Goal: Transaction & Acquisition: Book appointment/travel/reservation

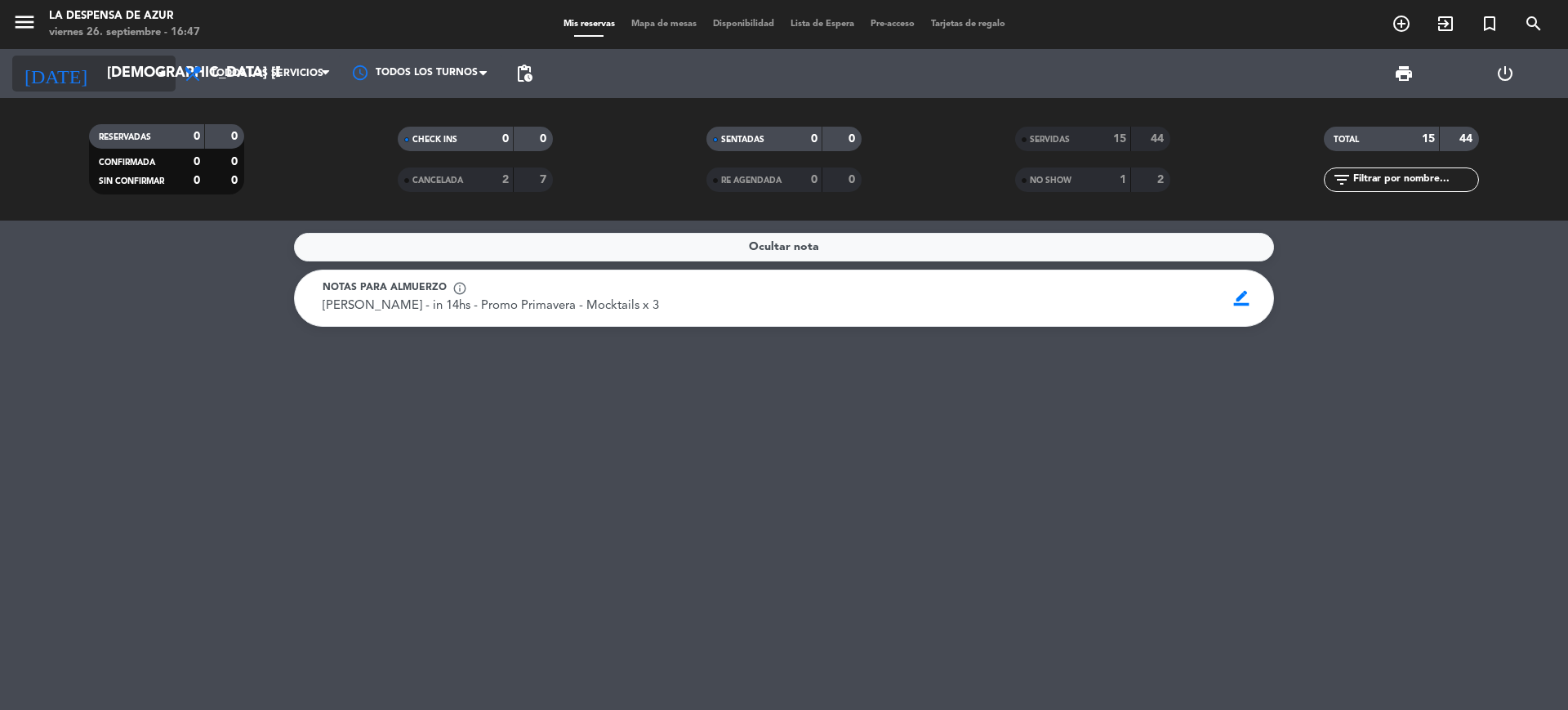
click at [153, 88] on input "[DEMOGRAPHIC_DATA] [DATE]" at bounding box center [193, 74] width 190 height 33
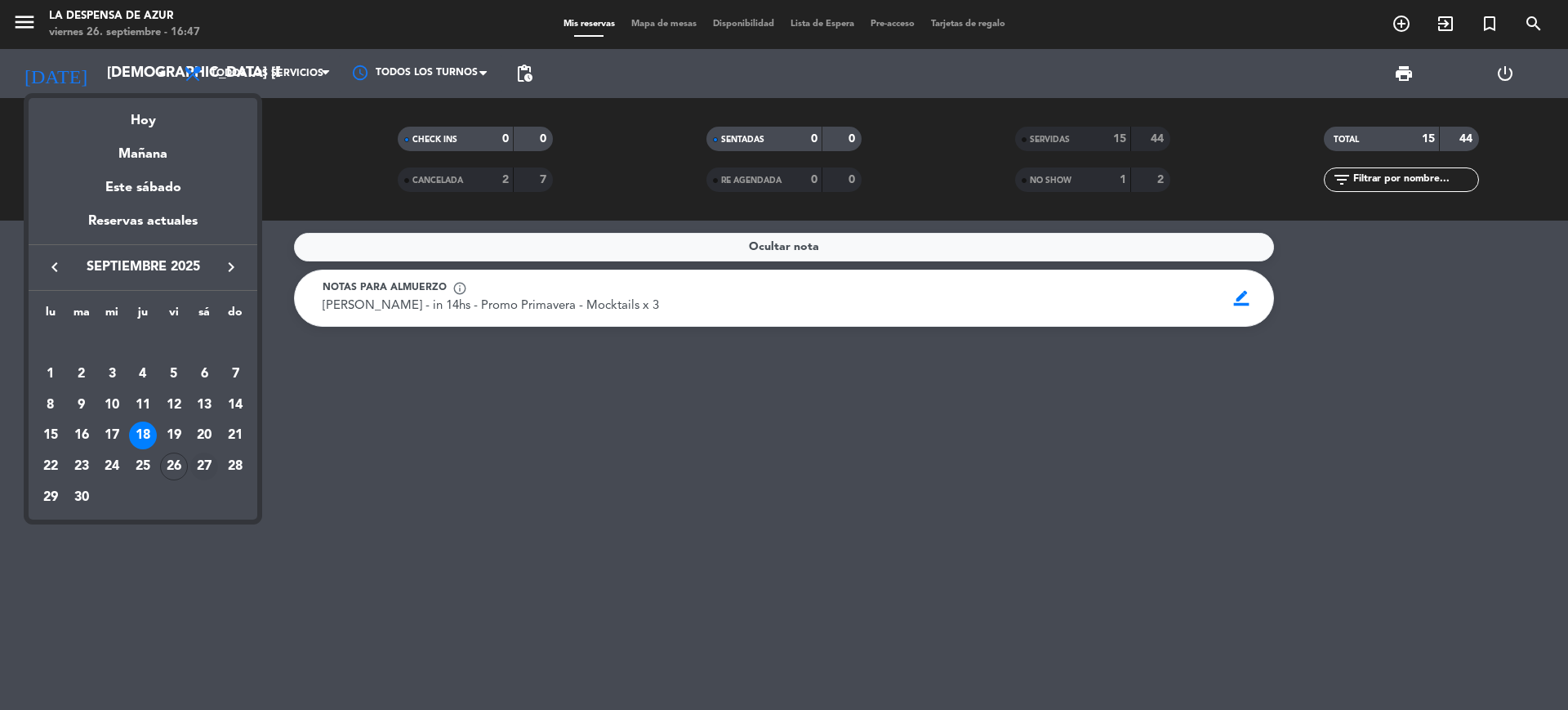
click at [207, 465] on div "27" at bounding box center [204, 466] width 28 height 28
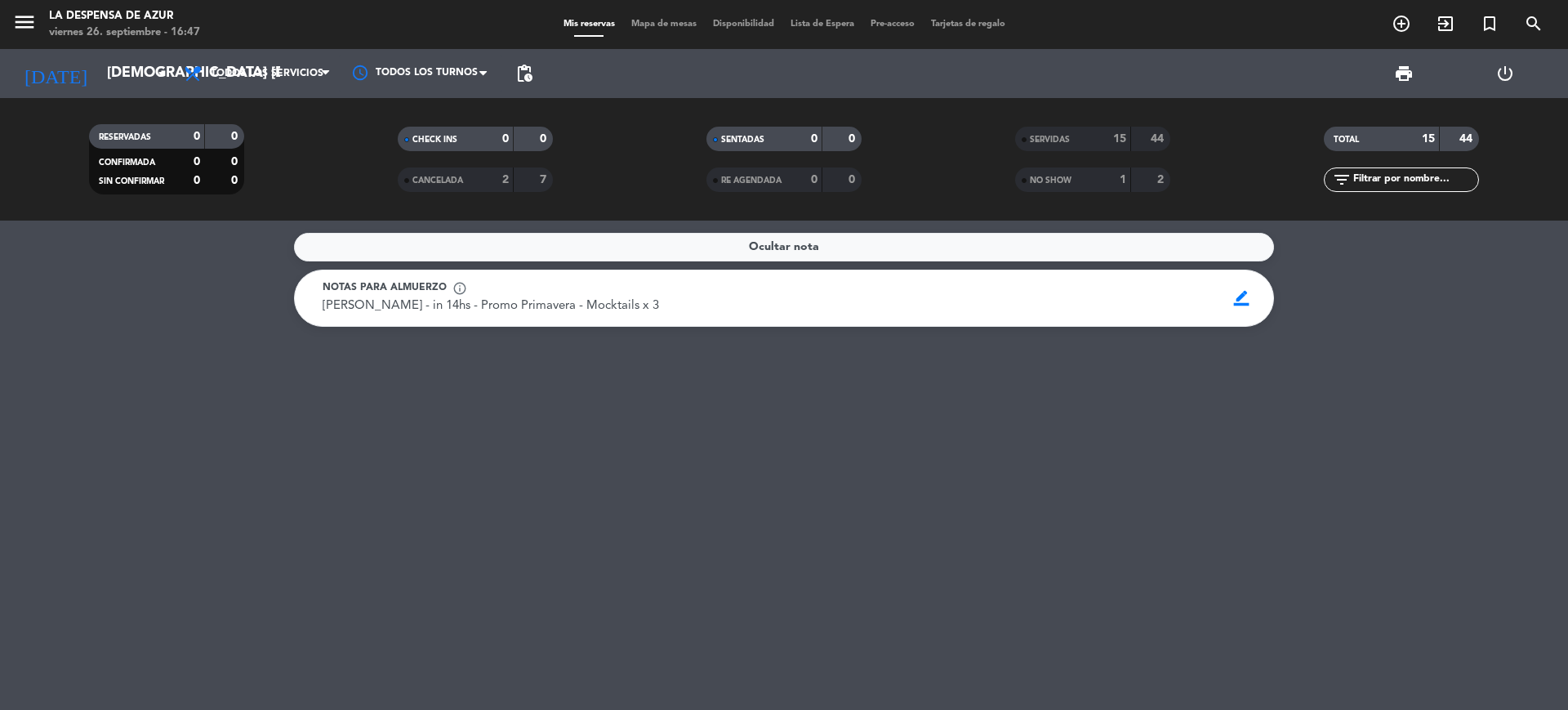
type input "sáb. [DATE]"
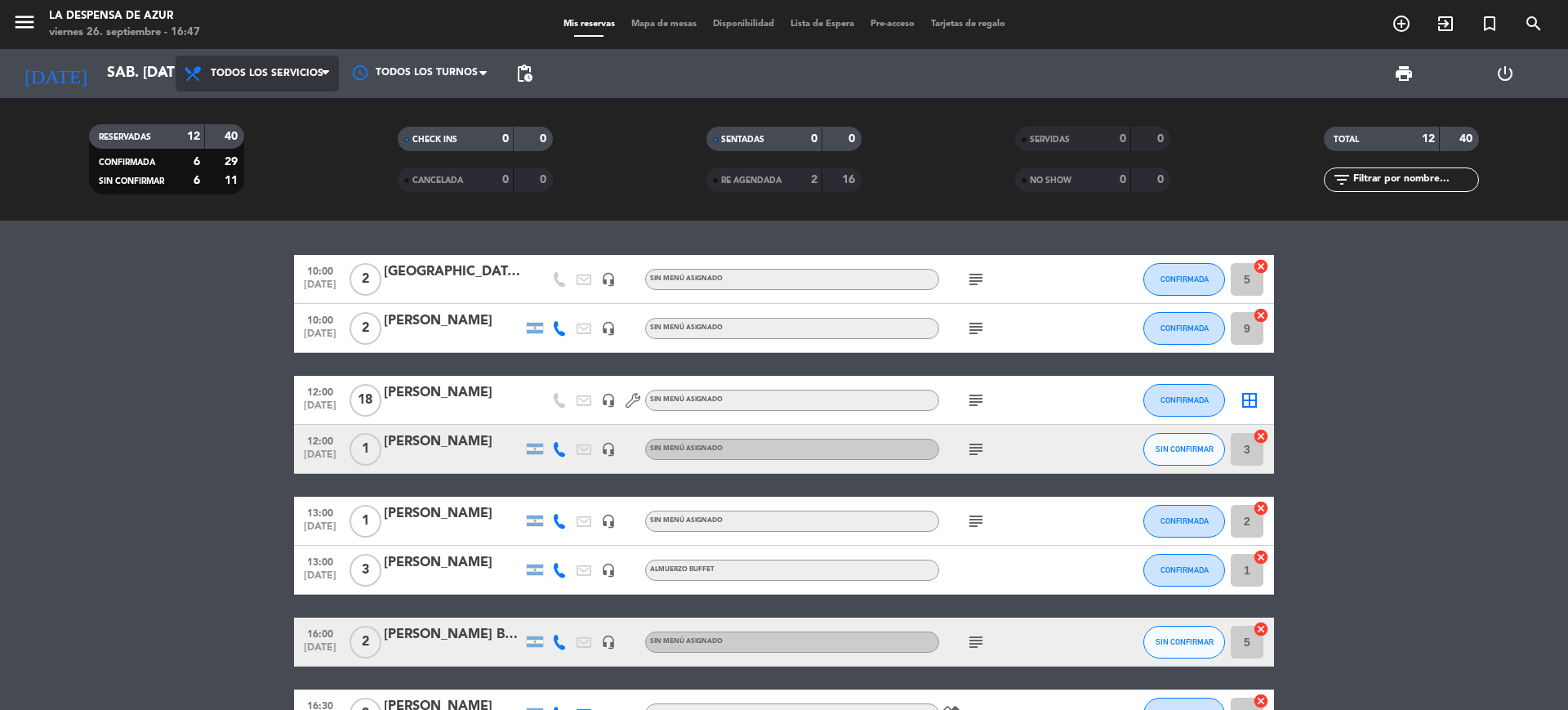
click at [311, 72] on span "Todos los servicios" at bounding box center [267, 74] width 113 height 12
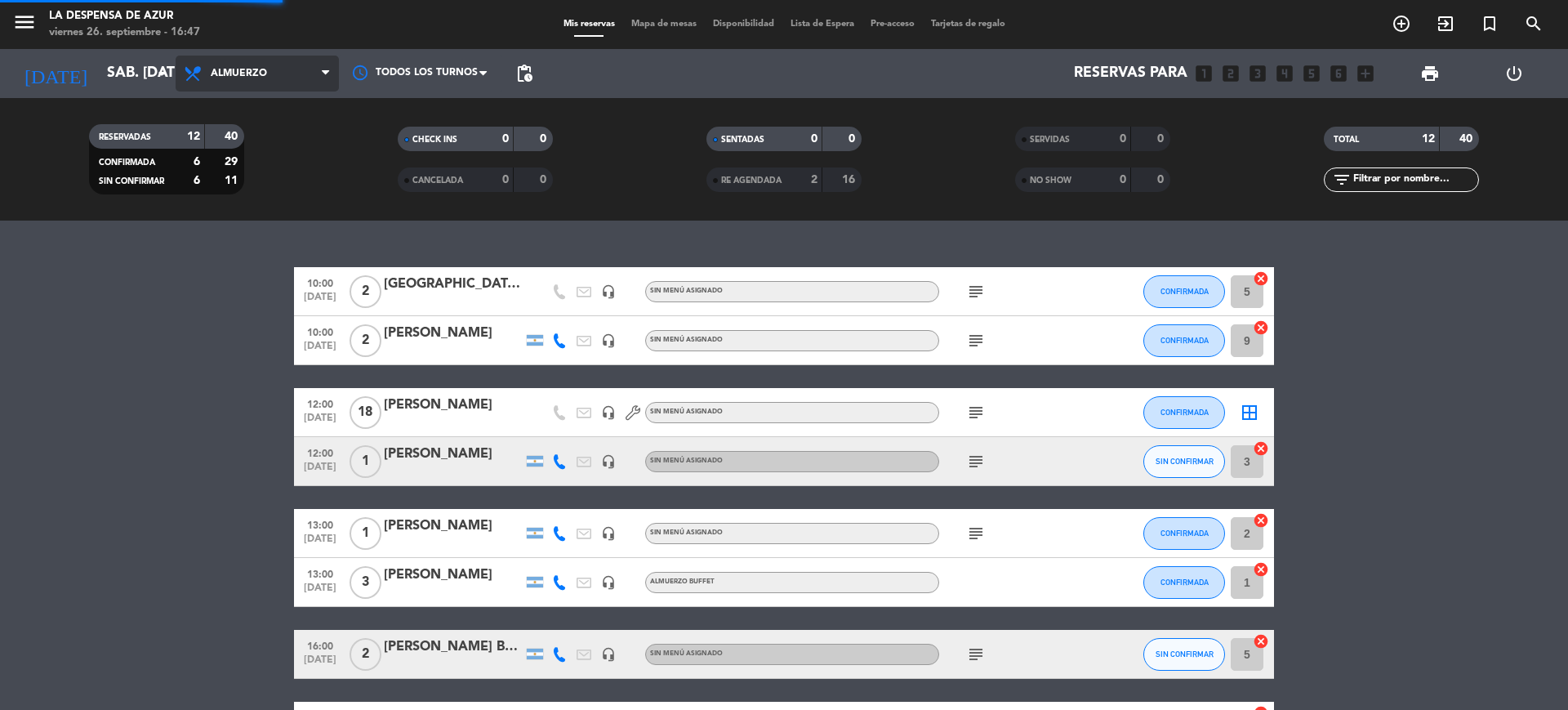
click at [253, 218] on div "menu La Despensa de Azur viernes 26. septiembre - 16:47 Mis reservas Mapa de me…" at bounding box center [784, 110] width 1568 height 221
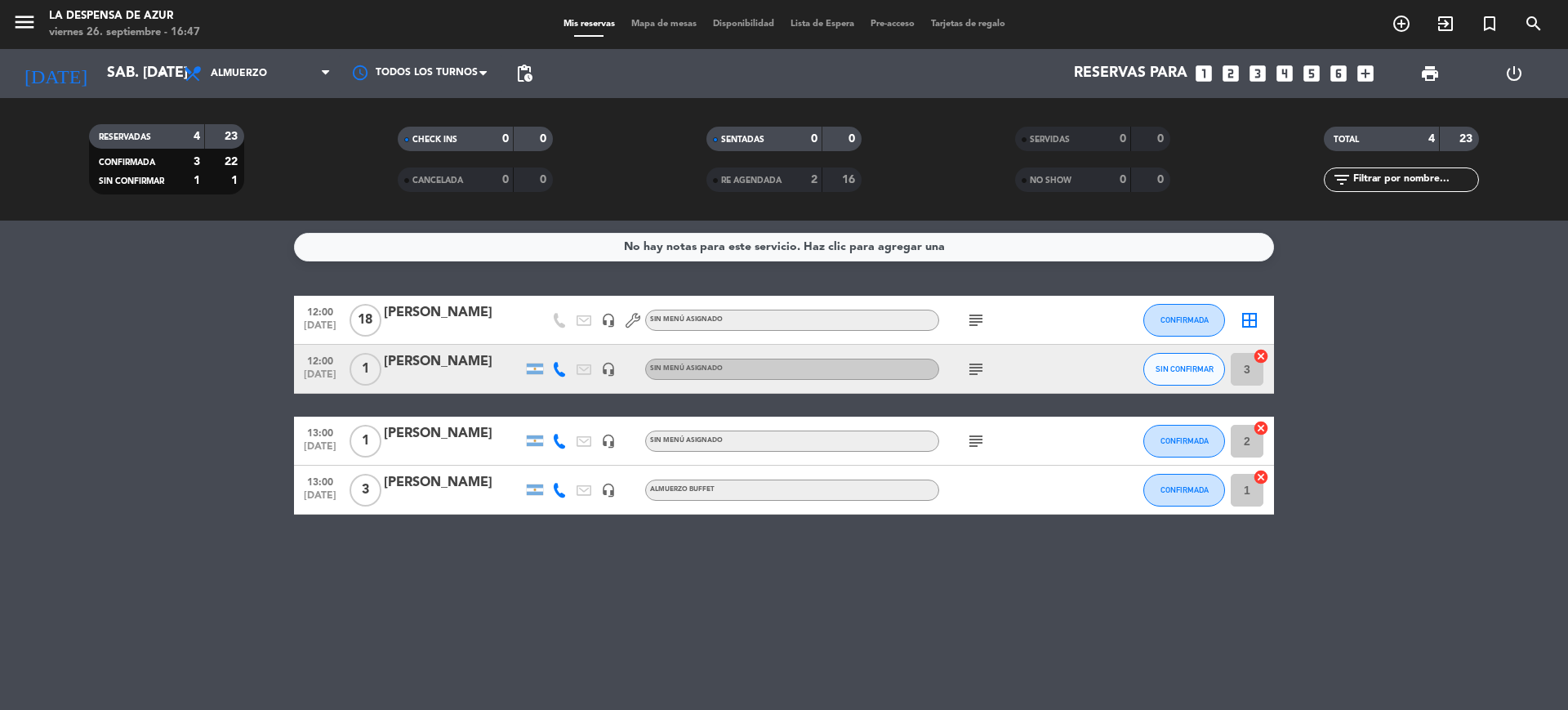
click at [666, 235] on div "No hay notas para este servicio. Haz clic para agregar una" at bounding box center [784, 248] width 980 height 29
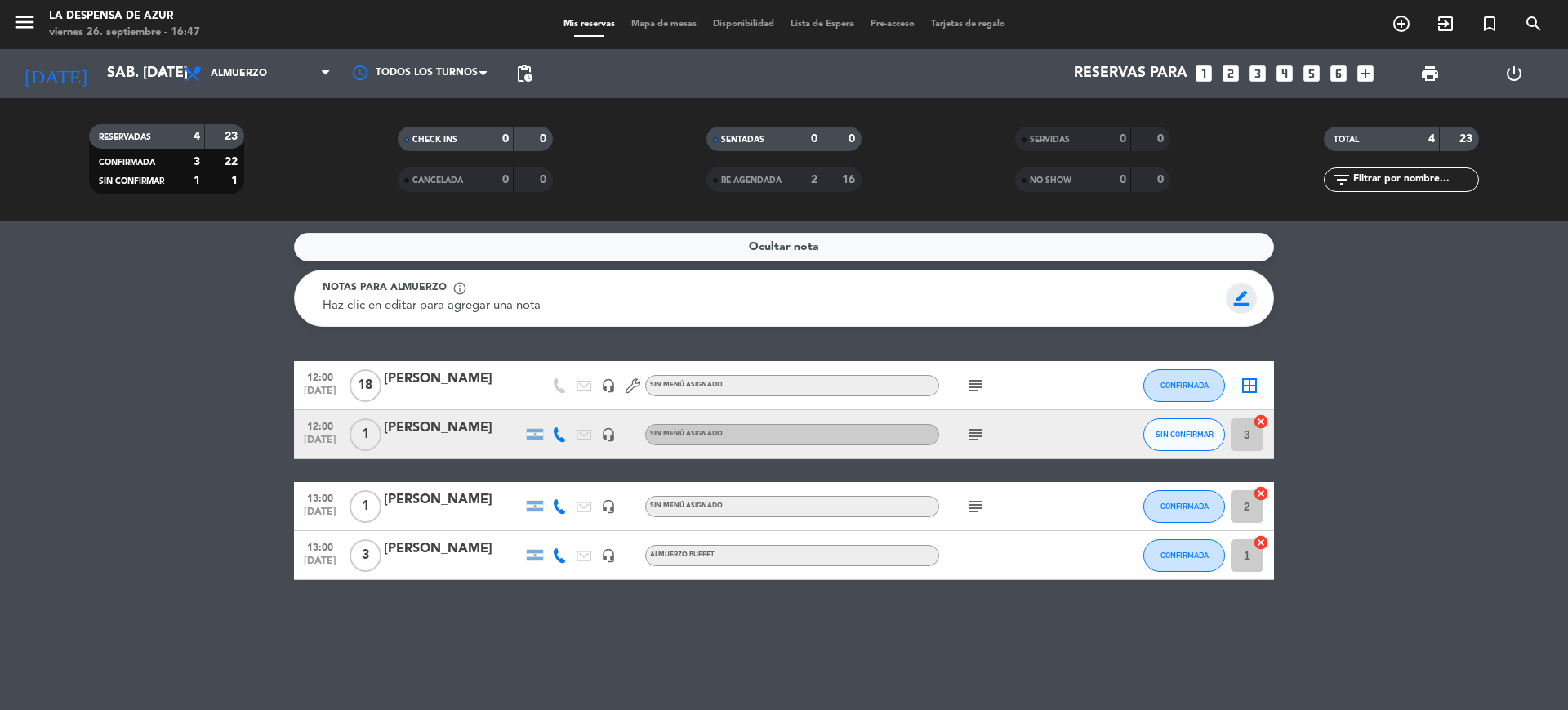
click at [1234, 302] on span "border_color" at bounding box center [1241, 298] width 32 height 31
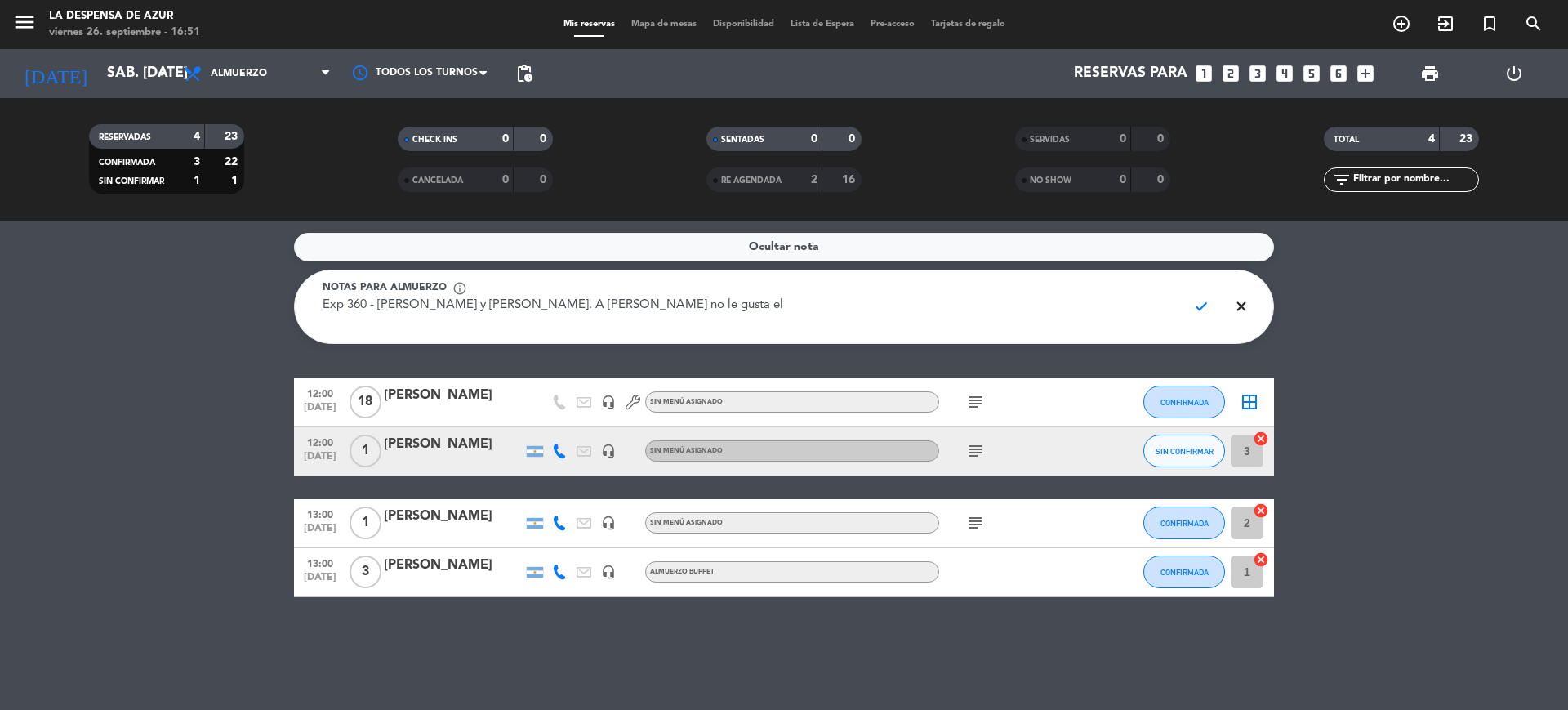
drag, startPoint x: 828, startPoint y: 325, endPoint x: 775, endPoint y: 317, distance: 53.6
click at [775, 317] on textarea "Exp 360 - [PERSON_NAME] y [PERSON_NAME]. A [PERSON_NAME] no le gusta el" at bounding box center [748, 314] width 852 height 37
paste textarea "A [PERSON_NAME] no le gusta el [PERSON_NAME] ni el comino"
click at [644, 304] on textarea "Exp 360 - [PERSON_NAME] y [PERSON_NAME]. A [PERSON_NAME] no le gusta el A [PERS…" at bounding box center [748, 314] width 852 height 37
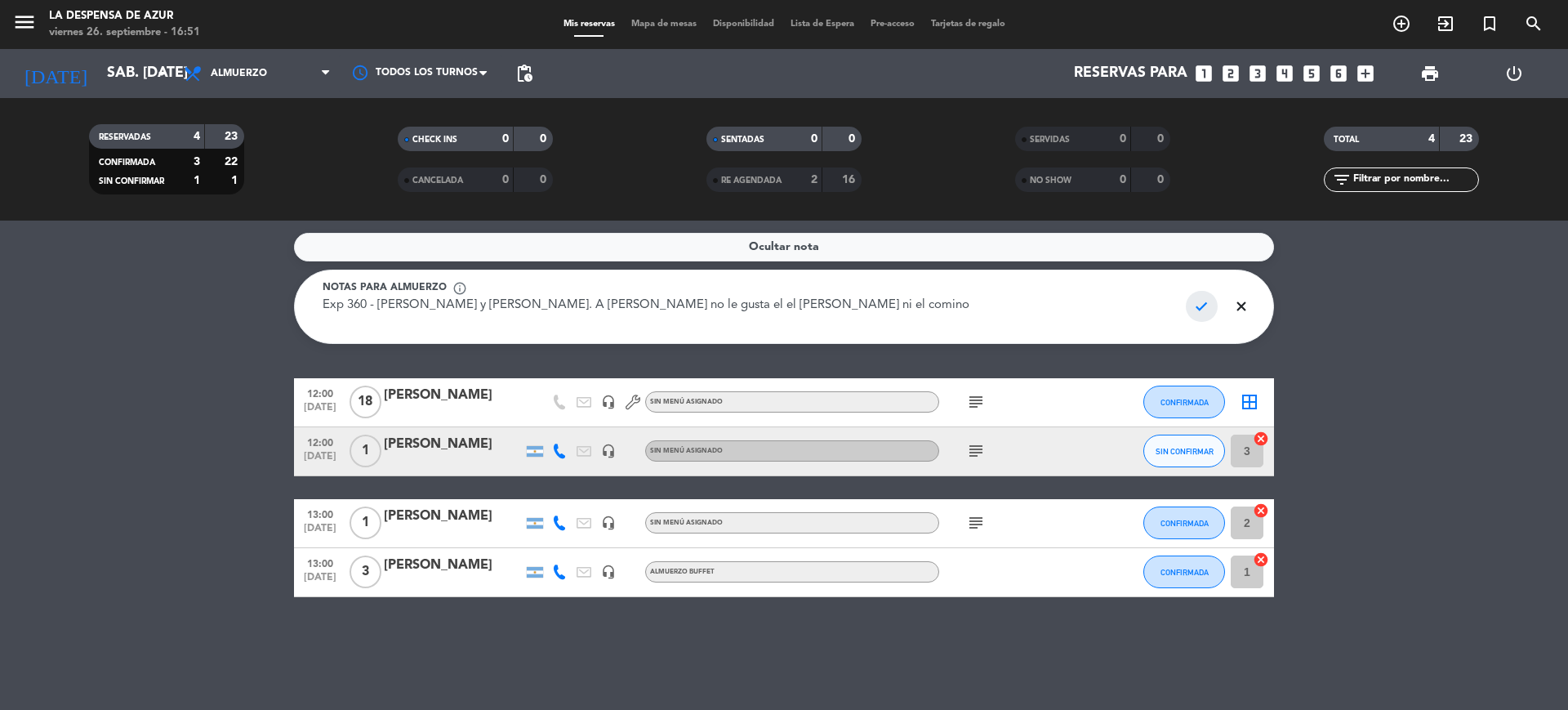
type textarea "Exp 360 - [PERSON_NAME] y [PERSON_NAME]. A [PERSON_NAME] no le gusta el el [PER…"
click at [1198, 317] on span "check" at bounding box center [1201, 307] width 32 height 31
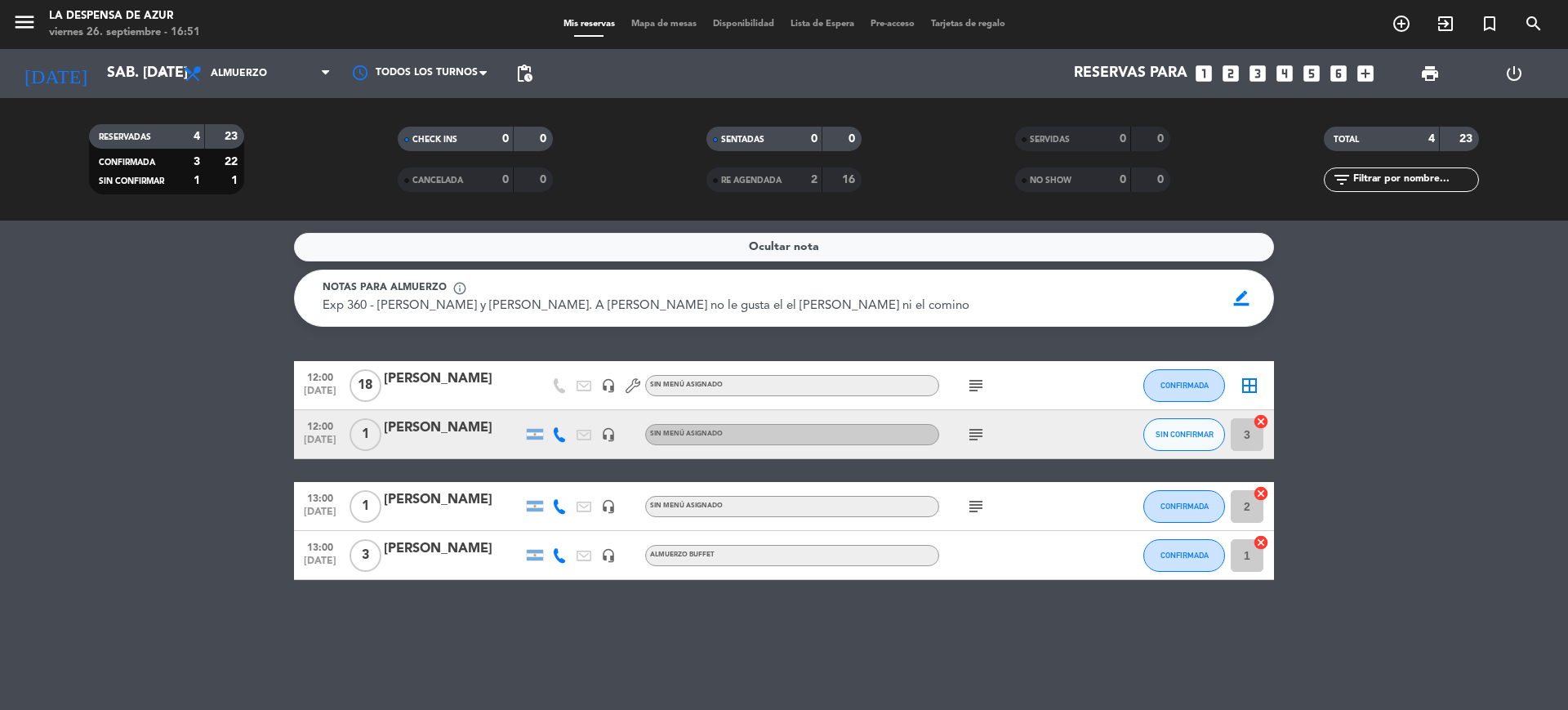
click at [455, 317] on div "Notas para almuerzo info_outline Exp 360 - [PERSON_NAME] y [PERSON_NAME]. A [PE…" at bounding box center [784, 298] width 980 height 57
click at [1397, 32] on icon "add_circle_outline" at bounding box center [1402, 23] width 19 height 19
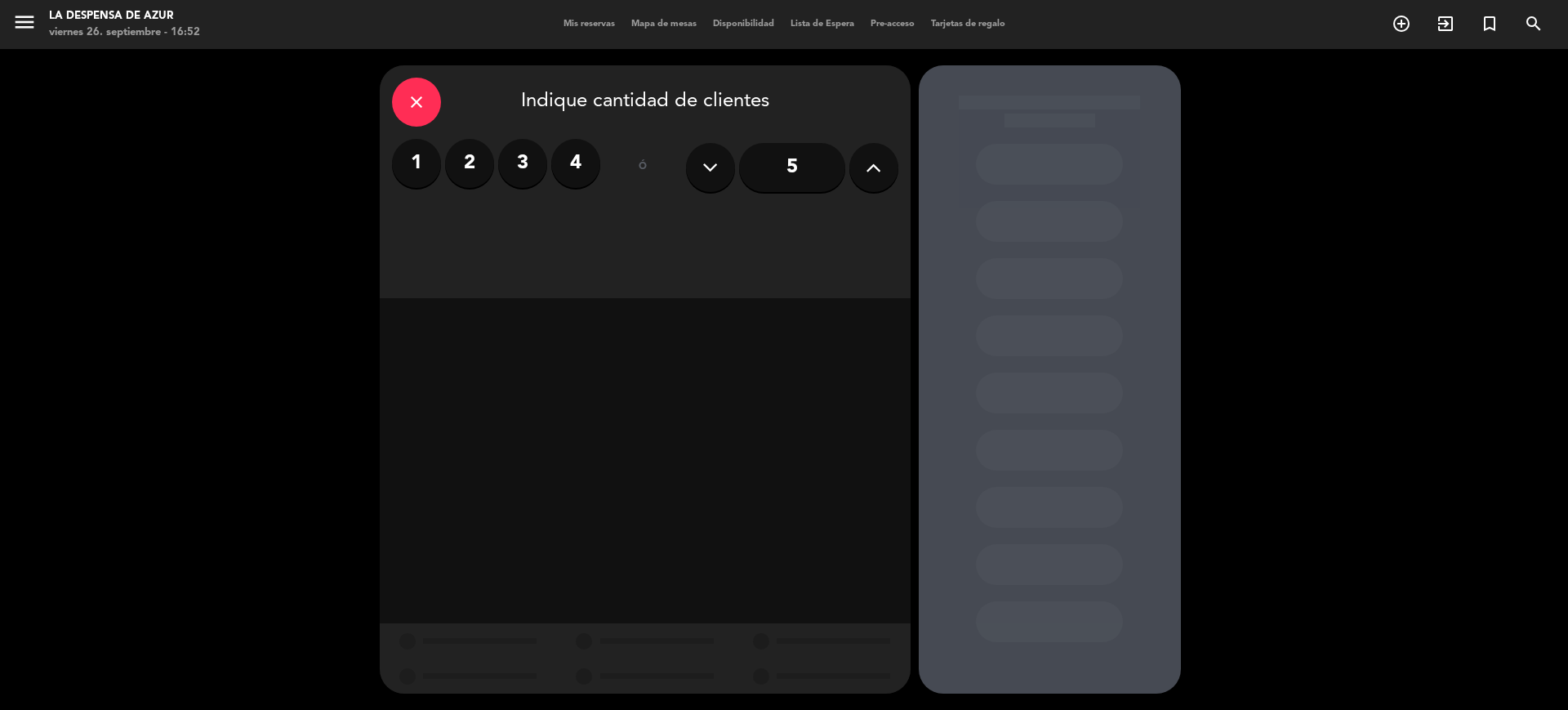
click at [464, 173] on label "2" at bounding box center [469, 163] width 49 height 49
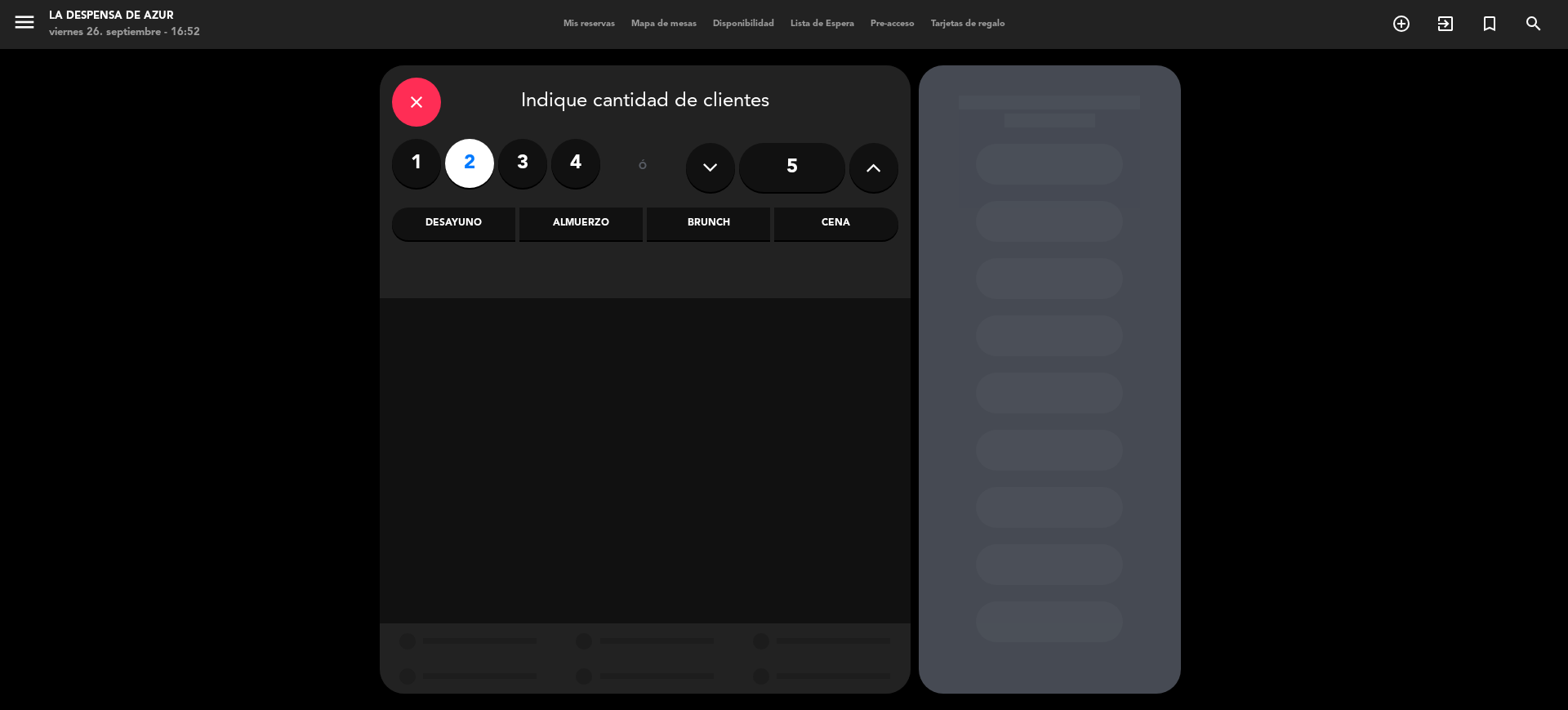
click at [720, 227] on div "Brunch" at bounding box center [708, 223] width 123 height 33
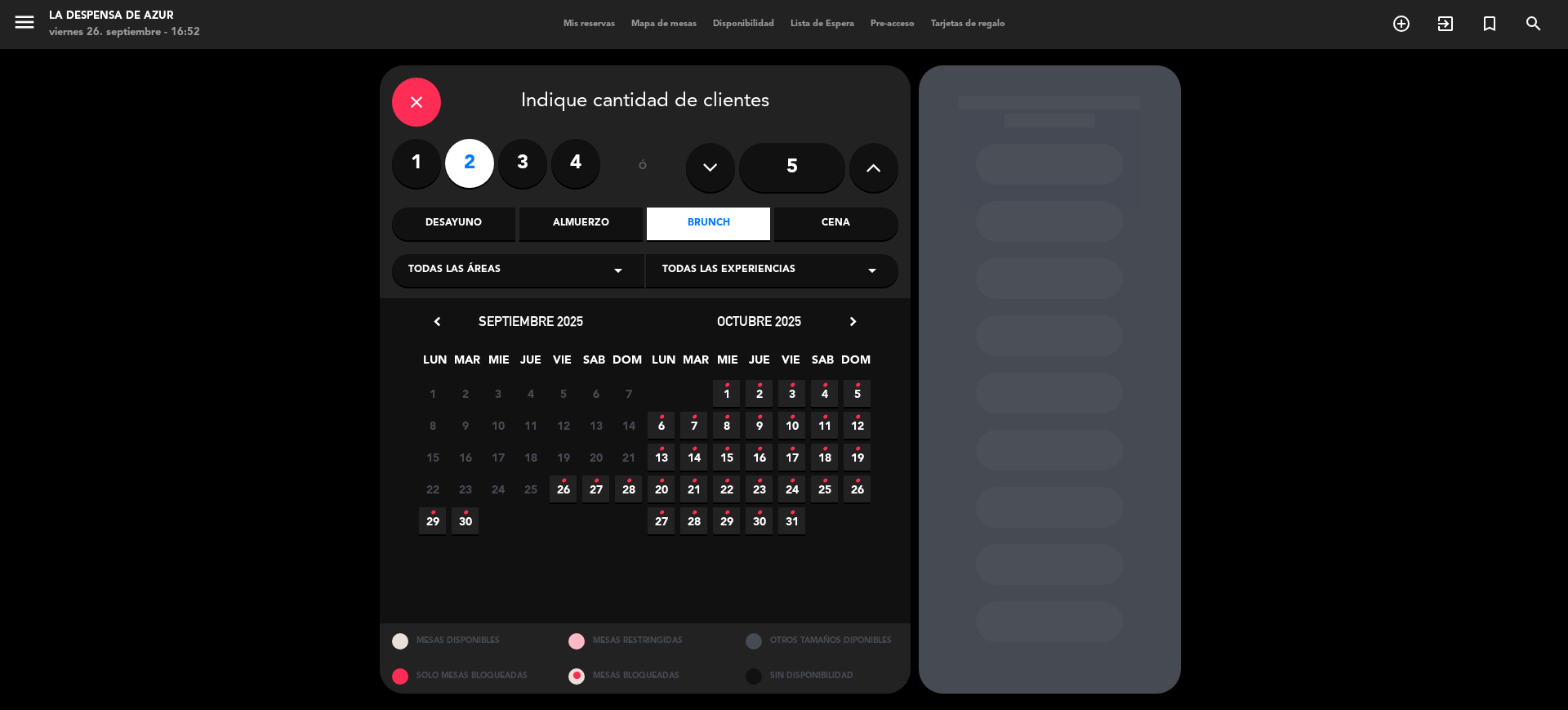
click at [595, 482] on icon "•" at bounding box center [596, 481] width 6 height 26
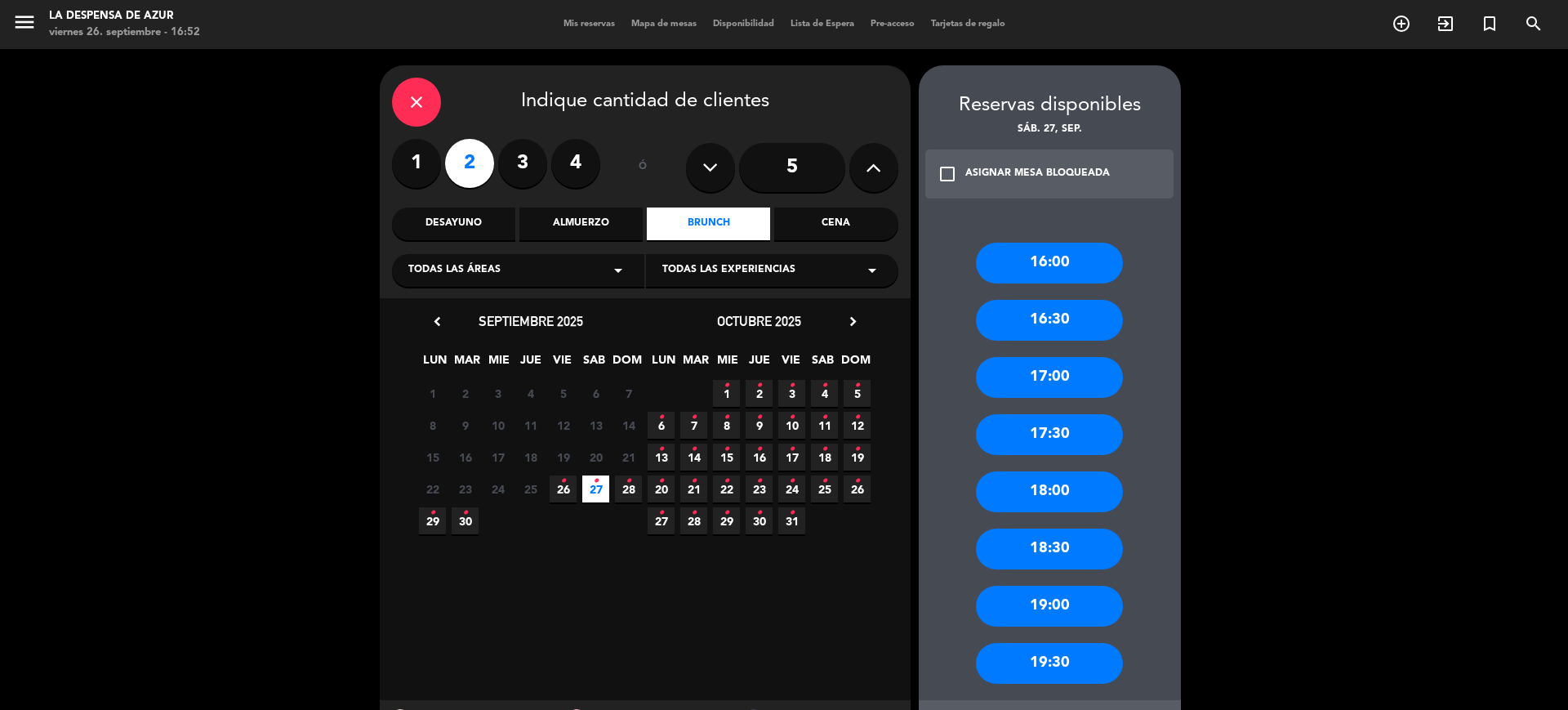
click at [1080, 397] on div "16:00 16:30 17:00 17:30 18:00 18:30 19:00 19:30" at bounding box center [1050, 455] width 262 height 490
click at [1094, 370] on div "17:00" at bounding box center [1050, 377] width 147 height 41
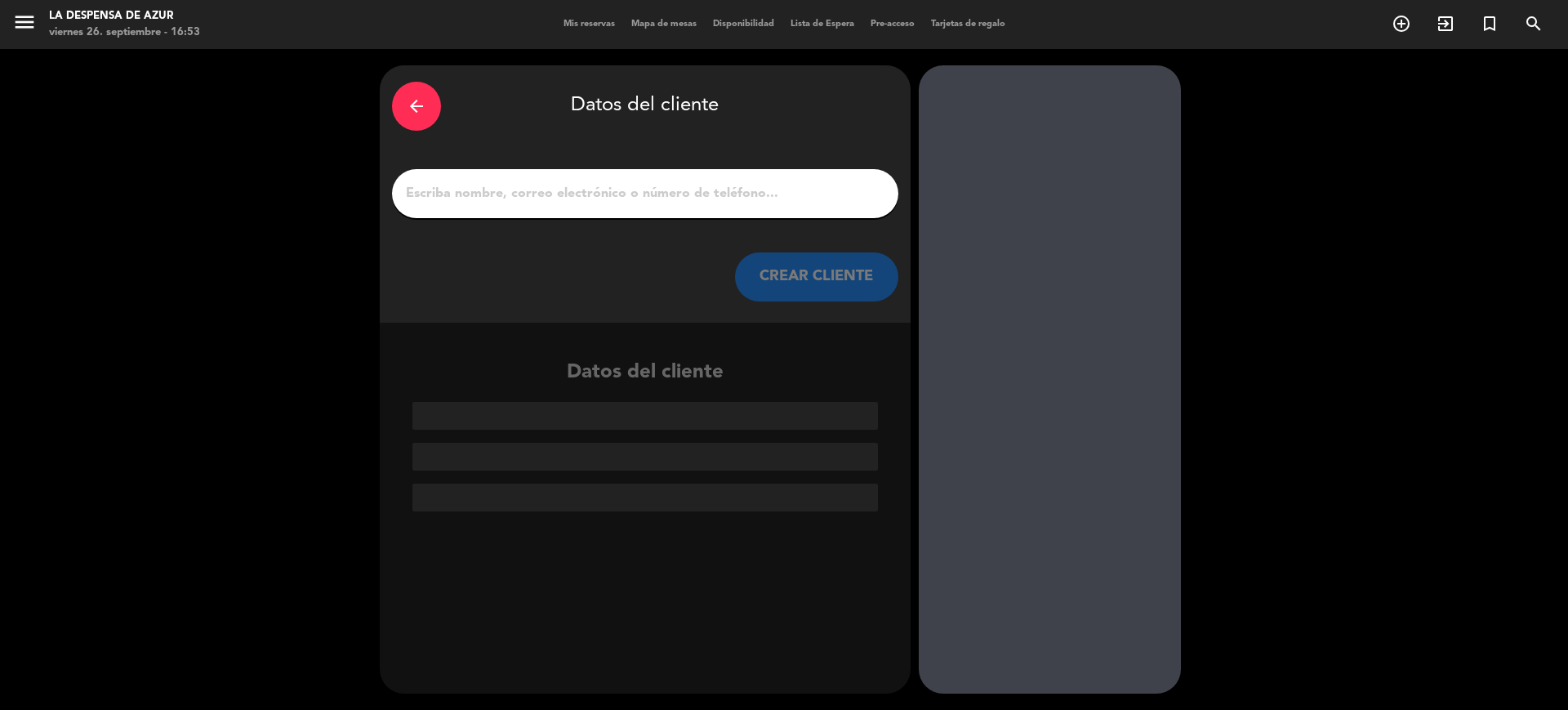
click at [688, 188] on input "1" at bounding box center [645, 193] width 482 height 23
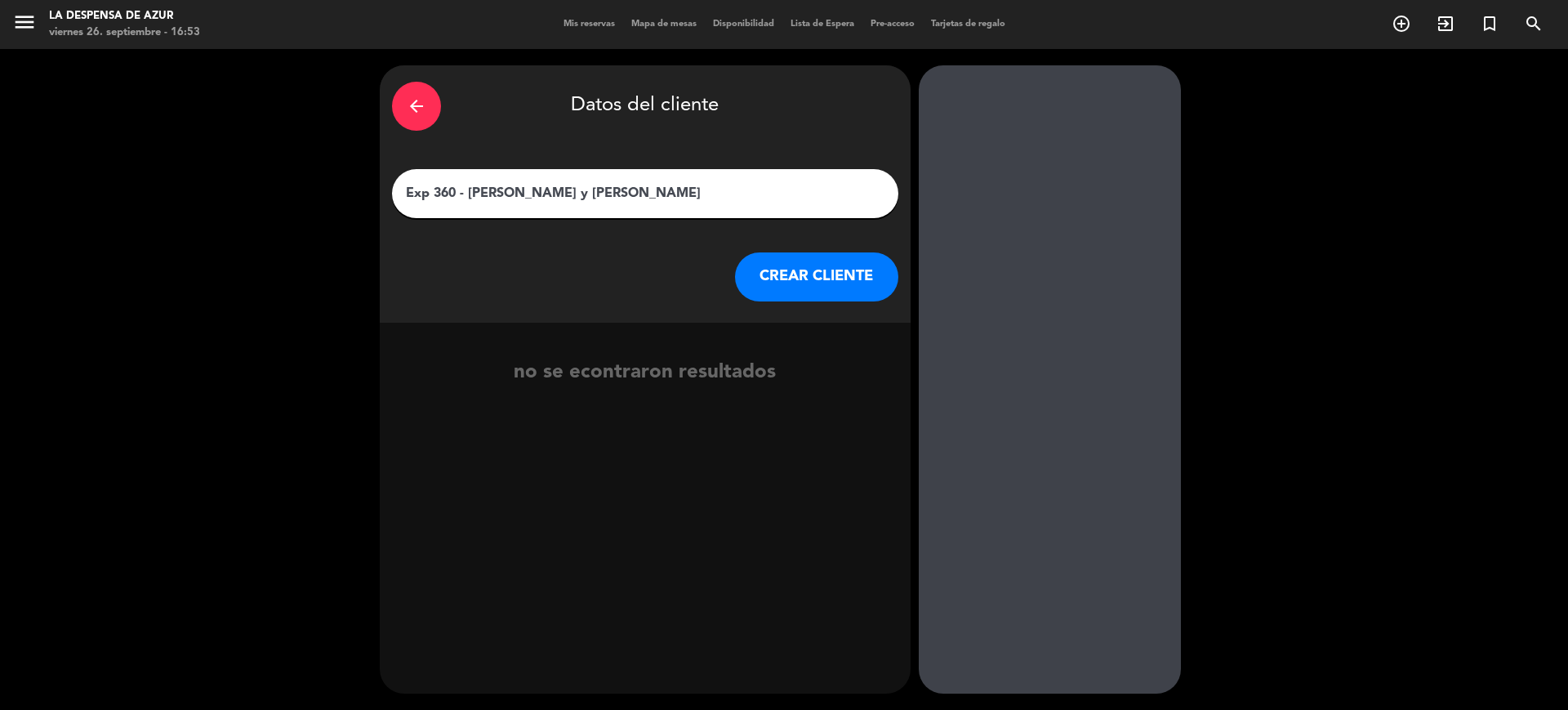
type input "Exp 360 - [PERSON_NAME] y [PERSON_NAME]"
click at [836, 280] on button "CREAR CLIENTE" at bounding box center [816, 277] width 163 height 49
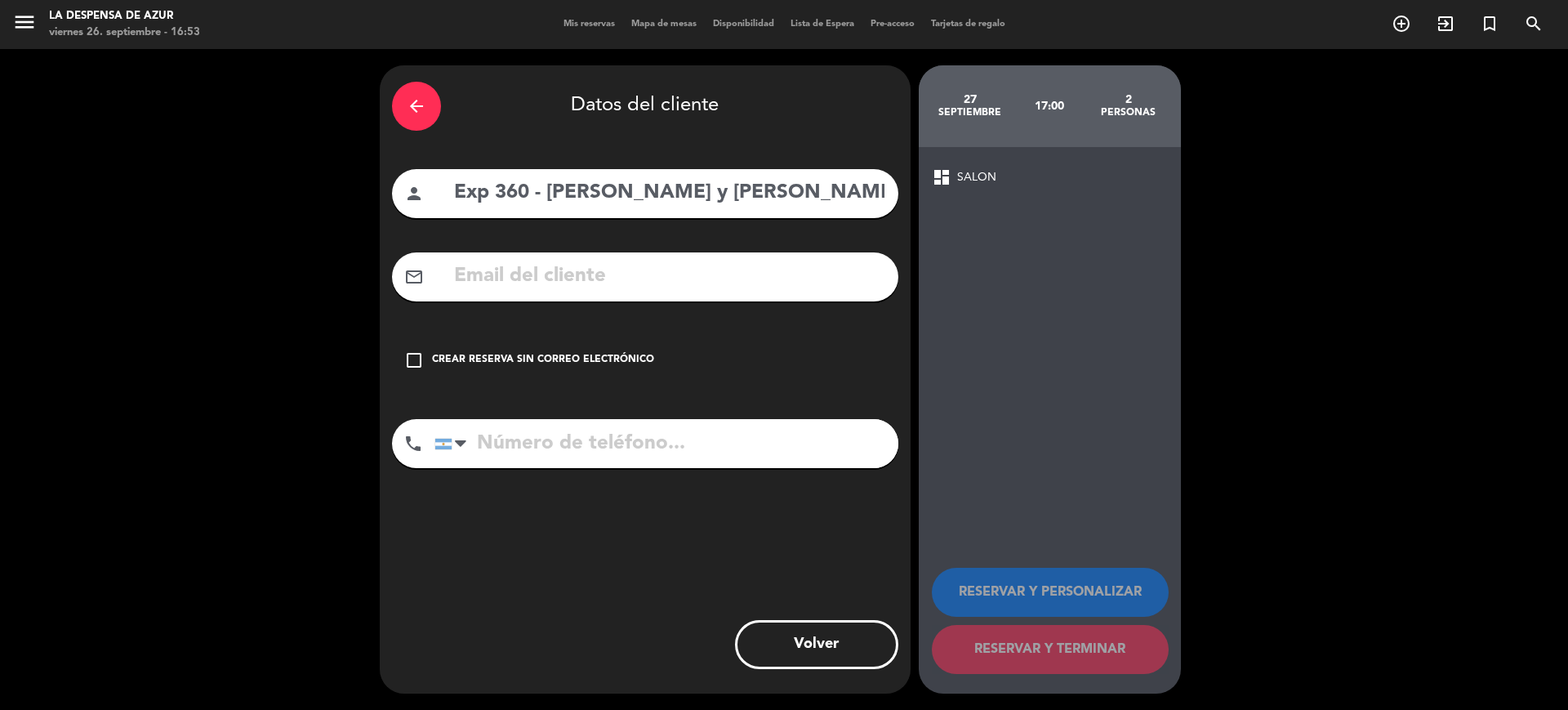
click at [530, 354] on div "Crear reserva sin correo electrónico" at bounding box center [544, 360] width 222 height 16
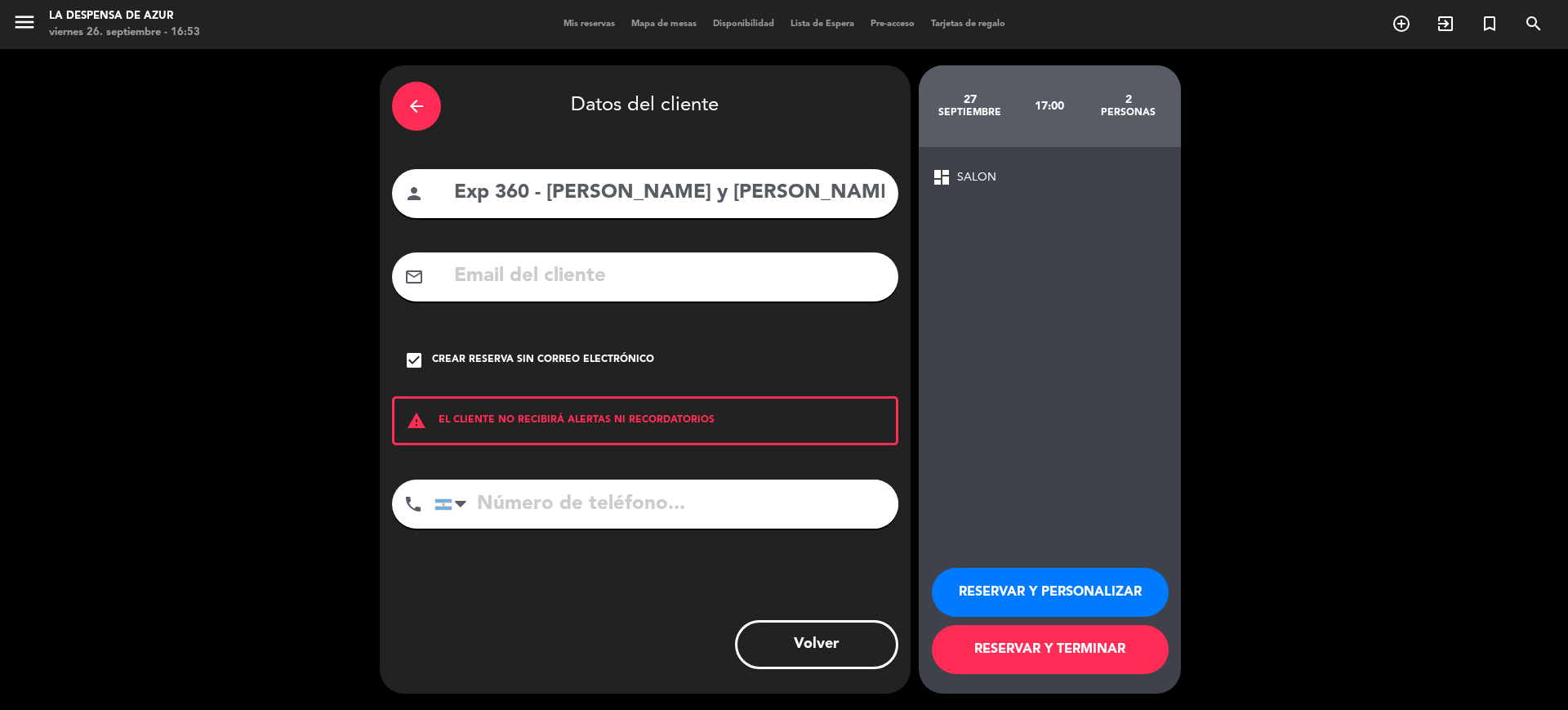
click at [537, 499] on input "tel" at bounding box center [666, 504] width 464 height 49
paste input "[PHONE_NUMBER]"
click at [526, 503] on input "[PHONE_NUMBER]" at bounding box center [666, 504] width 464 height 49
type input "3584199688"
click at [1009, 597] on button "RESERVAR Y PERSONALIZAR" at bounding box center [1050, 592] width 237 height 49
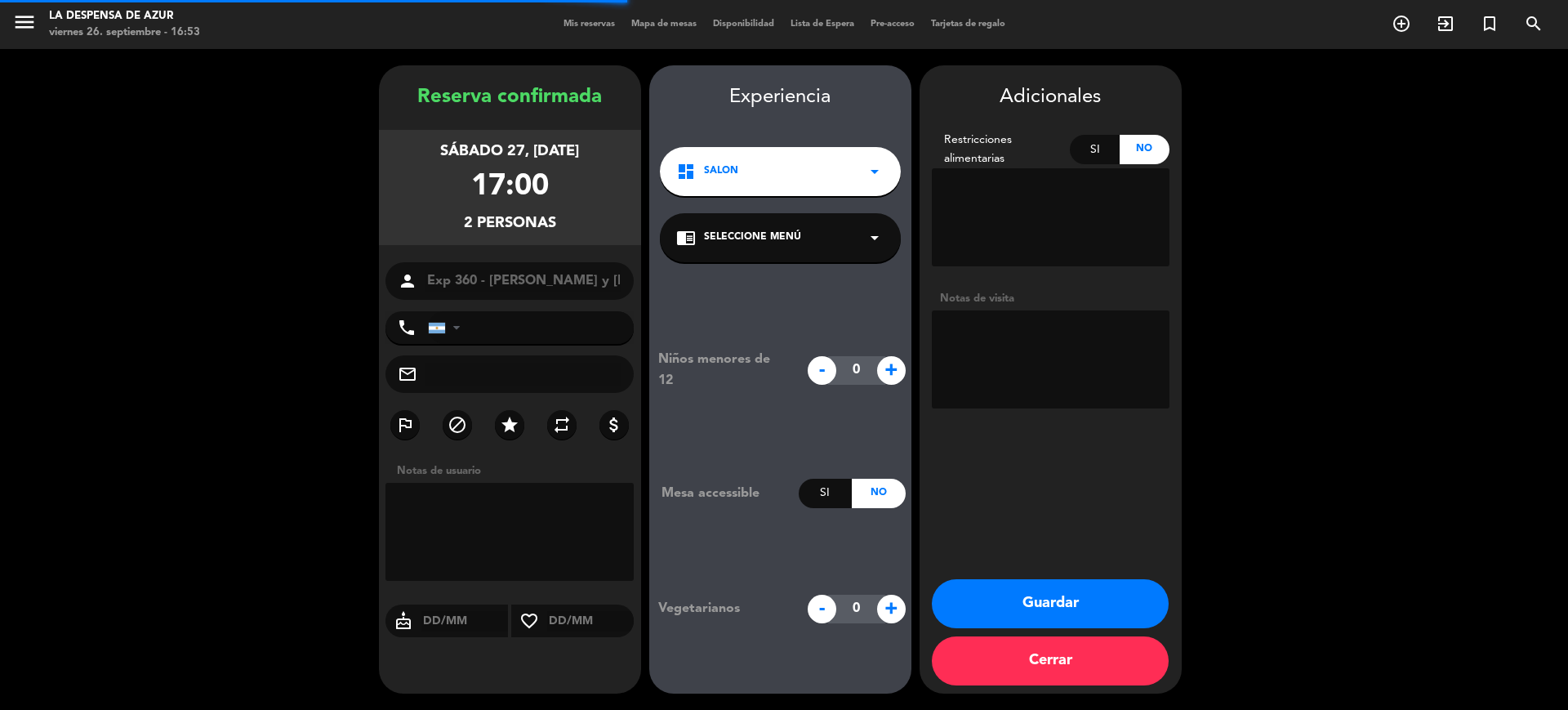
type input "[PHONE_NUMBER]"
click at [1030, 174] on textarea at bounding box center [1050, 217] width 238 height 98
drag, startPoint x: 1031, startPoint y: 174, endPoint x: 1015, endPoint y: 184, distance: 18.9
click at [1015, 184] on textarea at bounding box center [1050, 217] width 238 height 98
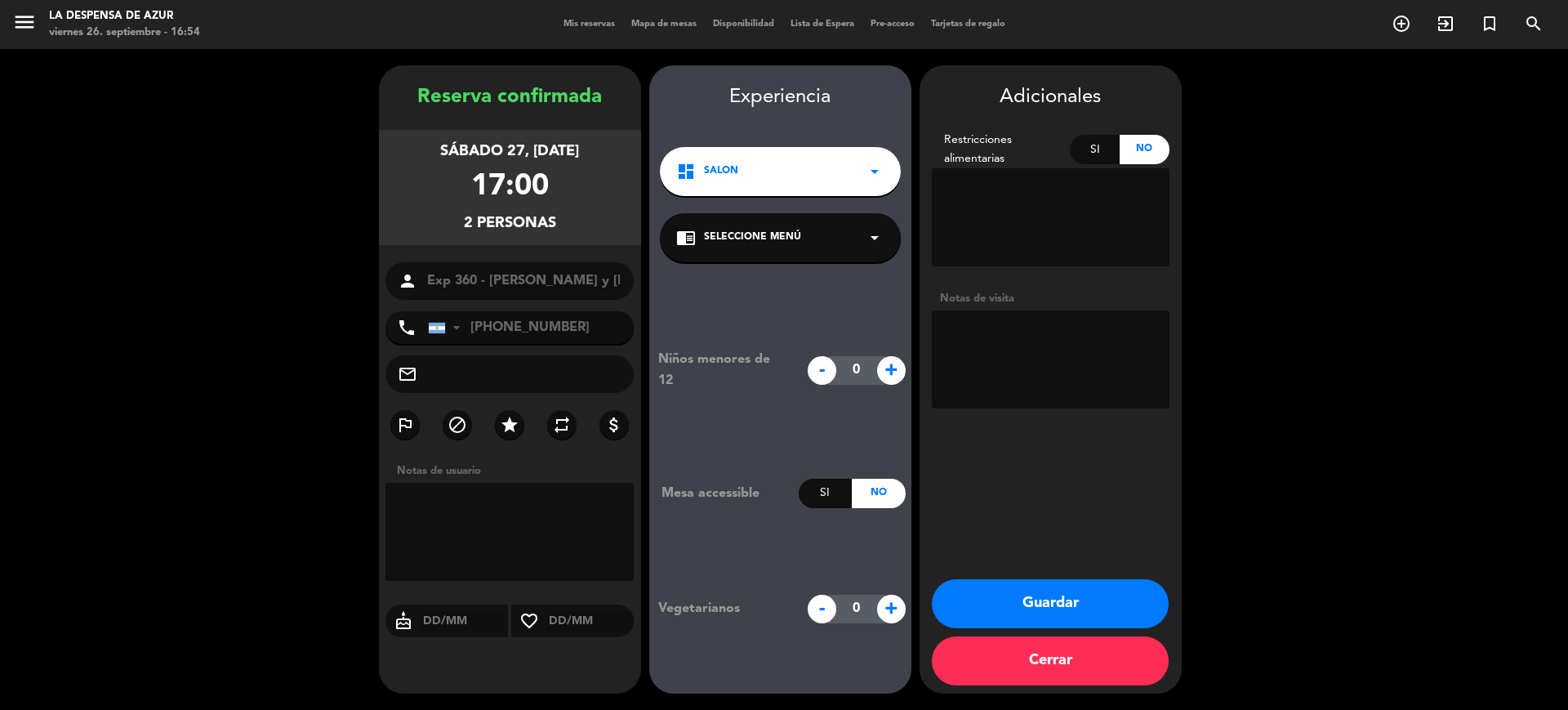
click at [1040, 201] on textarea at bounding box center [1050, 217] width 238 height 98
click at [1082, 161] on div "Si" at bounding box center [1094, 149] width 49 height 29
click at [1068, 177] on textarea at bounding box center [1050, 217] width 238 height 98
paste textarea "A [PERSON_NAME] no le gusta el [PERSON_NAME] ni el comino"
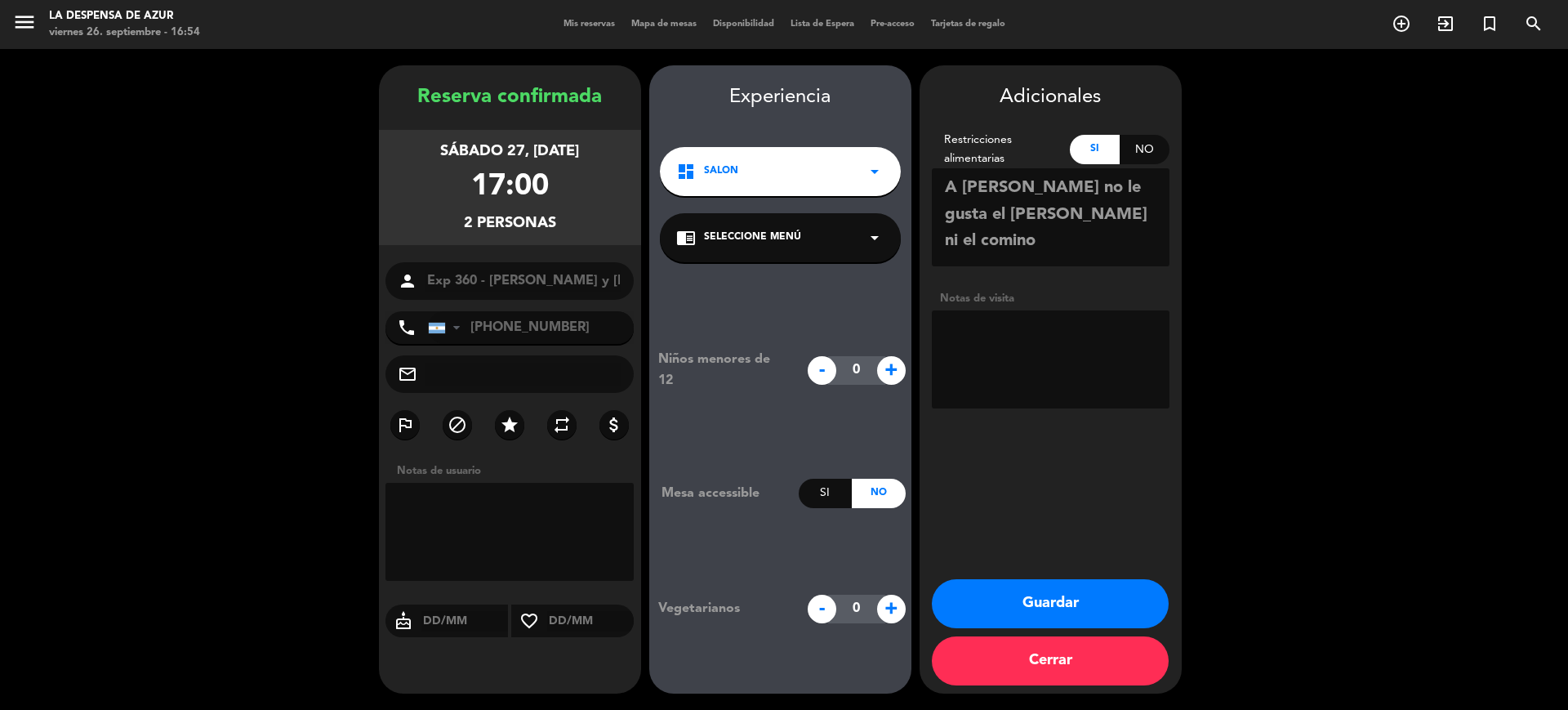
type textarea "A [PERSON_NAME] no le gusta el [PERSON_NAME] ni el comino"
click at [1010, 328] on textarea at bounding box center [1050, 359] width 238 height 98
type textarea "Cena personalizada de 5 pasos"
click at [505, 429] on icon "star" at bounding box center [510, 425] width 19 height 19
click at [1009, 359] on textarea at bounding box center [1050, 359] width 238 height 98
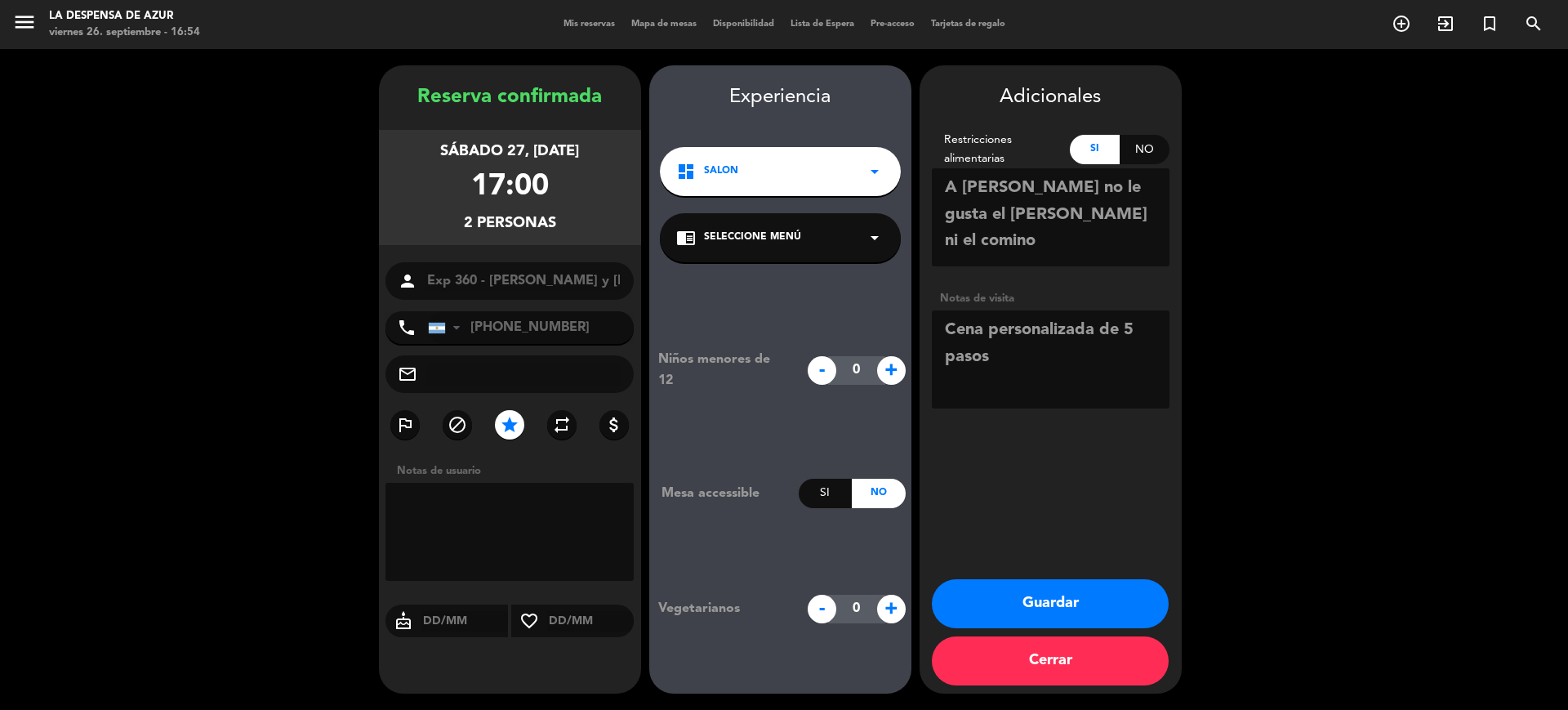
click at [1009, 359] on textarea at bounding box center [1050, 359] width 238 height 98
type textarea "Salen del Spa a las 17hs"
click at [999, 608] on button "Guardar" at bounding box center [1050, 604] width 237 height 49
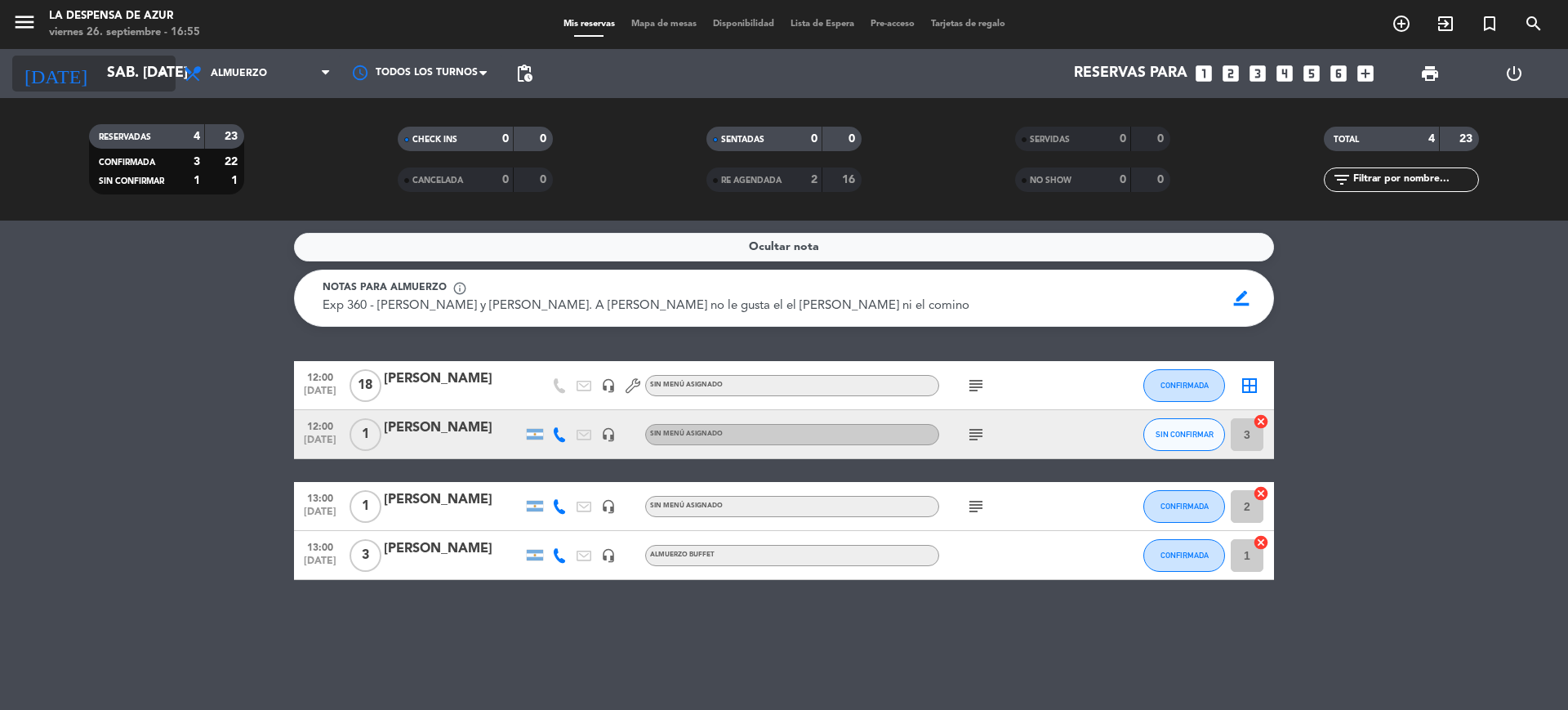
click at [128, 72] on input "sáb. [DATE]" at bounding box center [193, 74] width 190 height 33
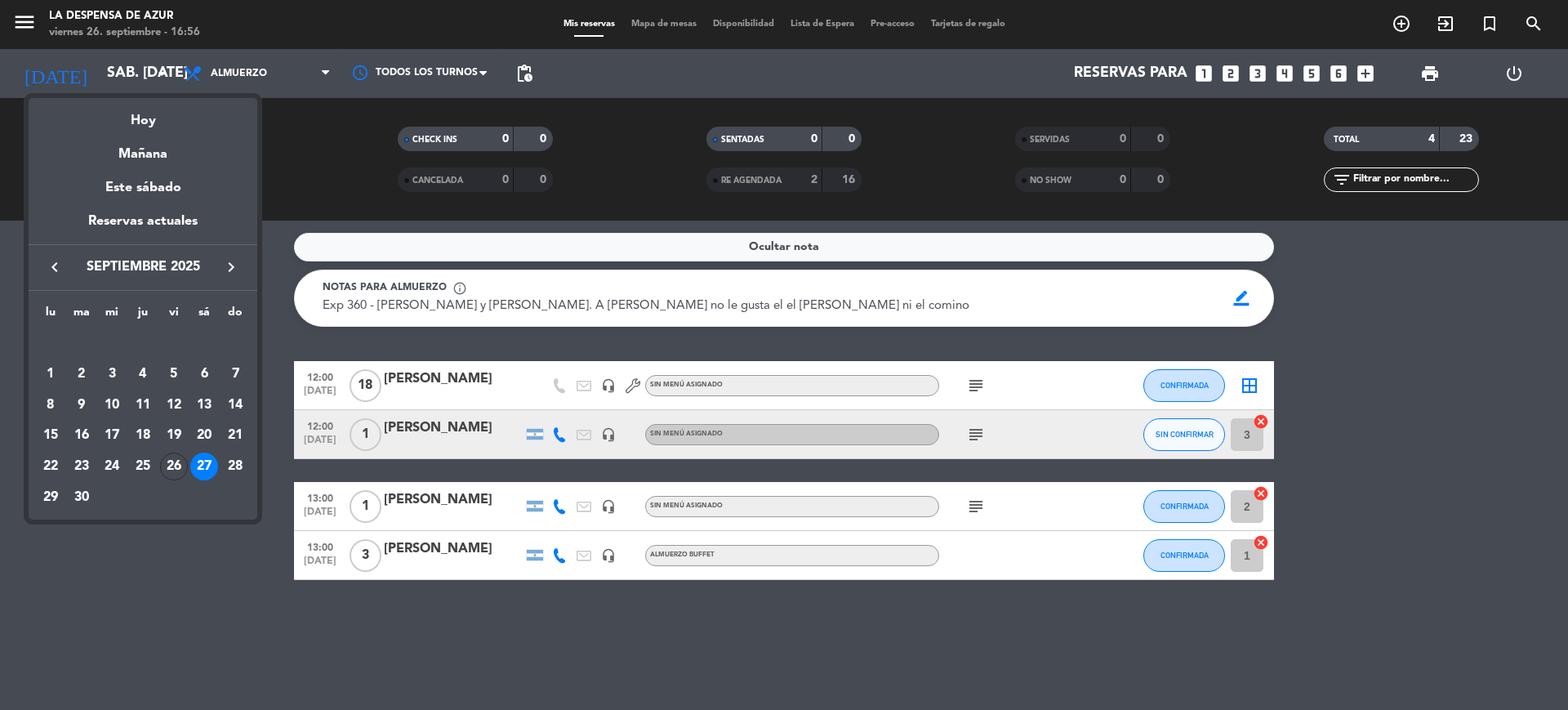
click at [244, 71] on div at bounding box center [784, 355] width 1568 height 710
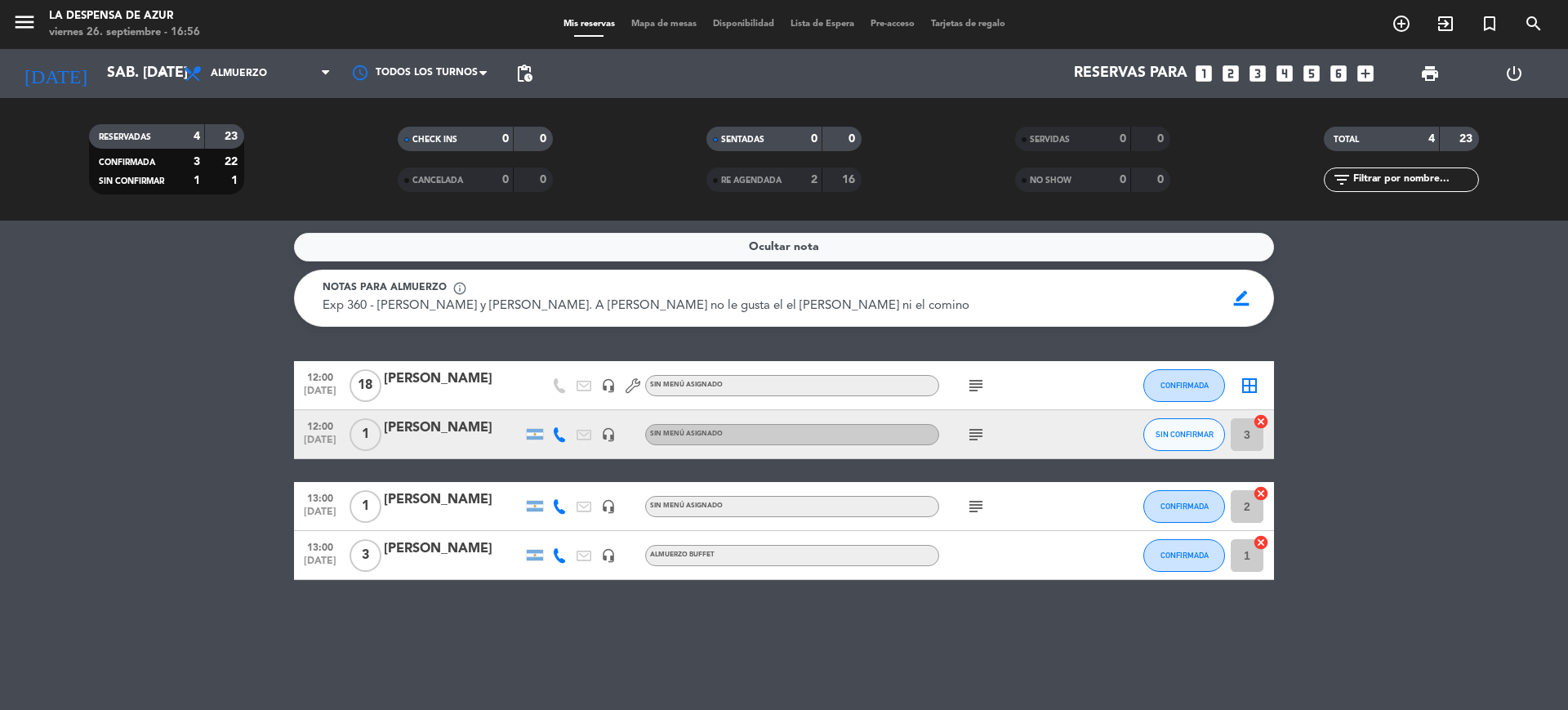
click at [244, 71] on span "Almuerzo" at bounding box center [239, 74] width 56 height 12
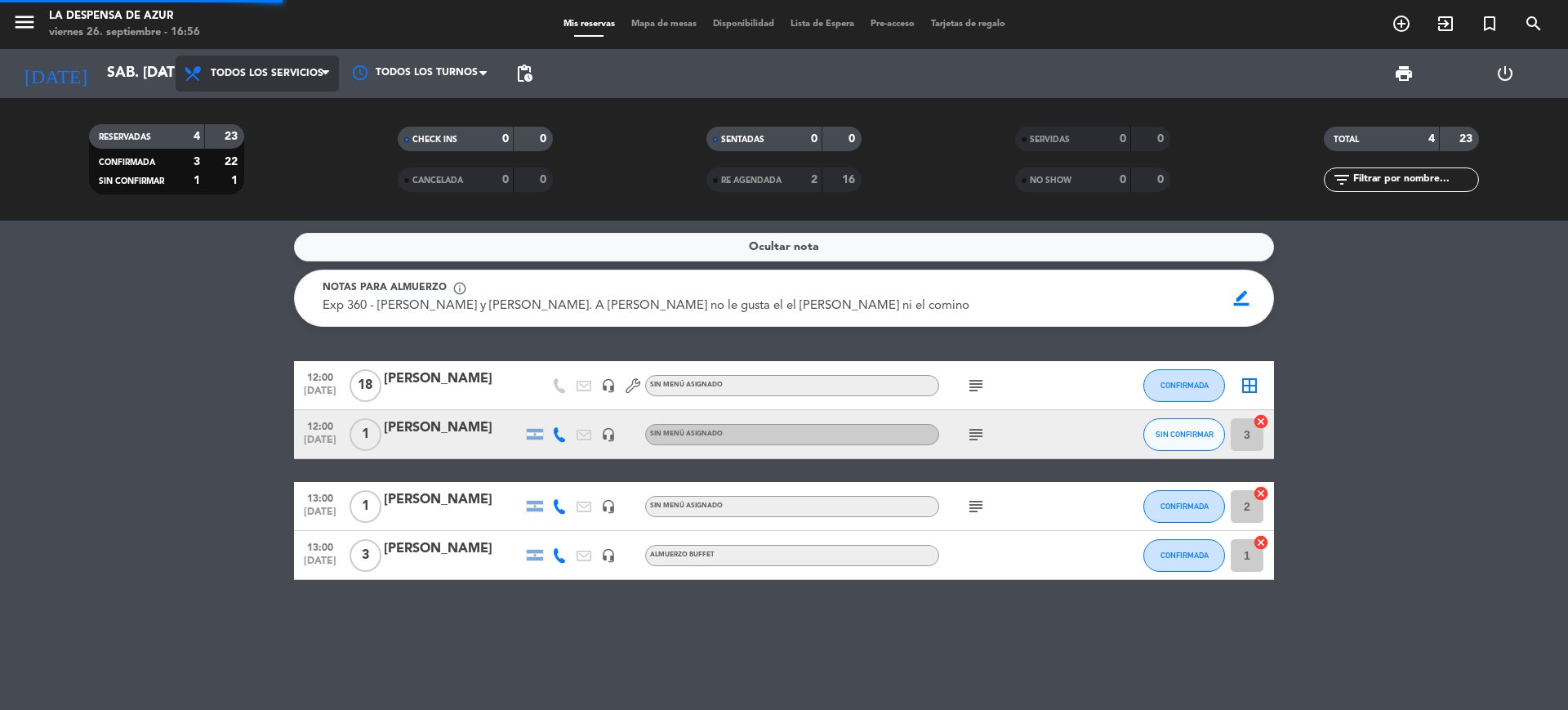
click at [257, 110] on div "menu La Despensa de Azur viernes 26. septiembre - 16:56 Mis reservas Mapa de me…" at bounding box center [784, 110] width 1568 height 221
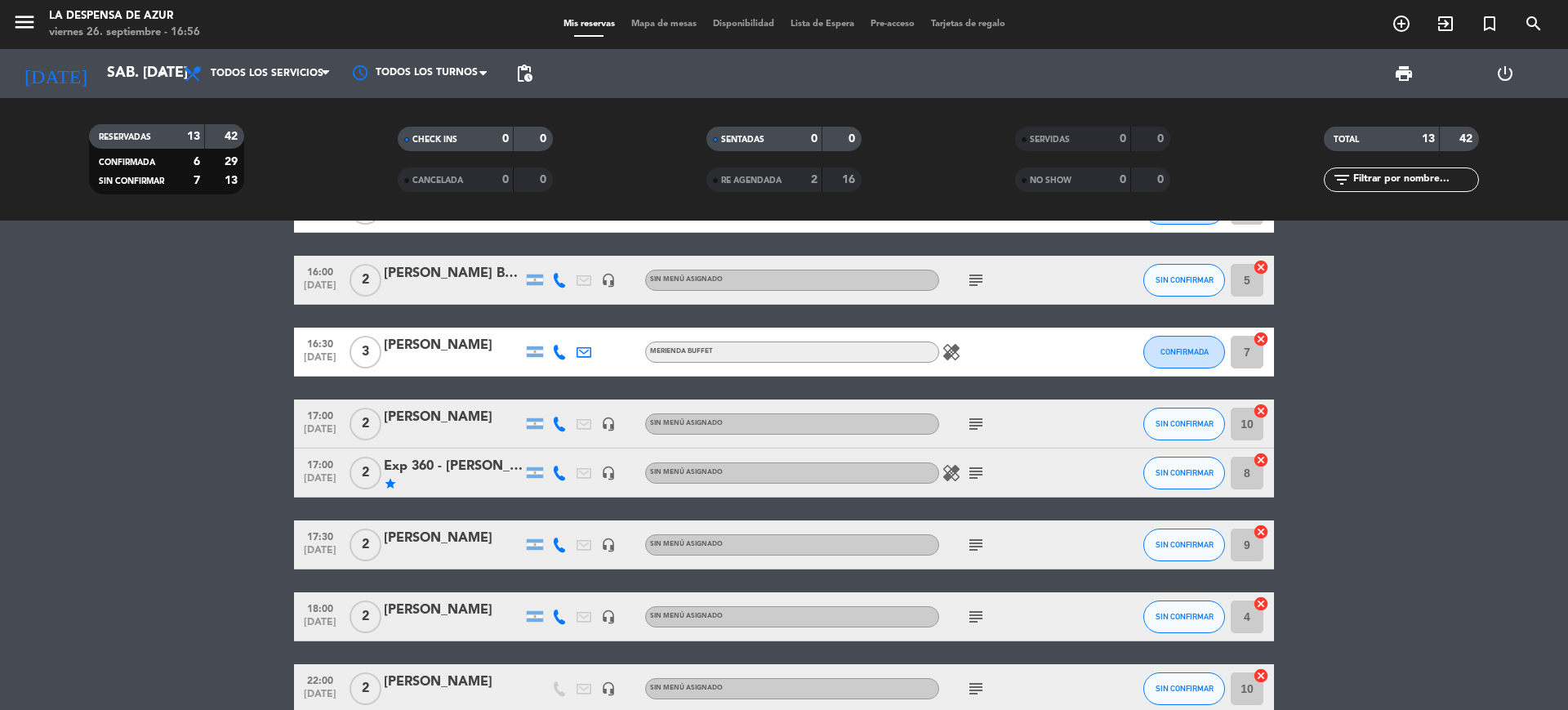
scroll to position [553, 0]
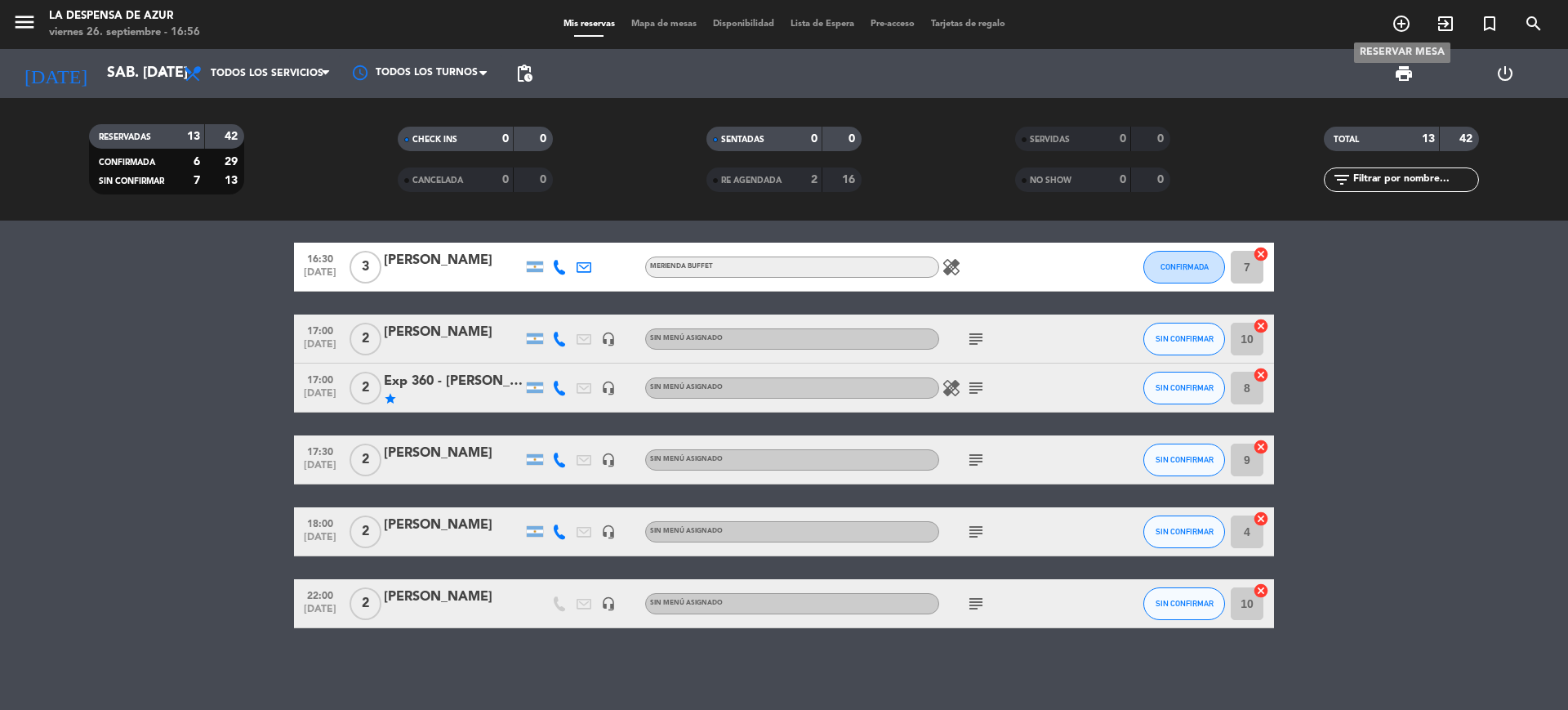
click at [1391, 23] on span "add_circle_outline" at bounding box center [1402, 23] width 44 height 28
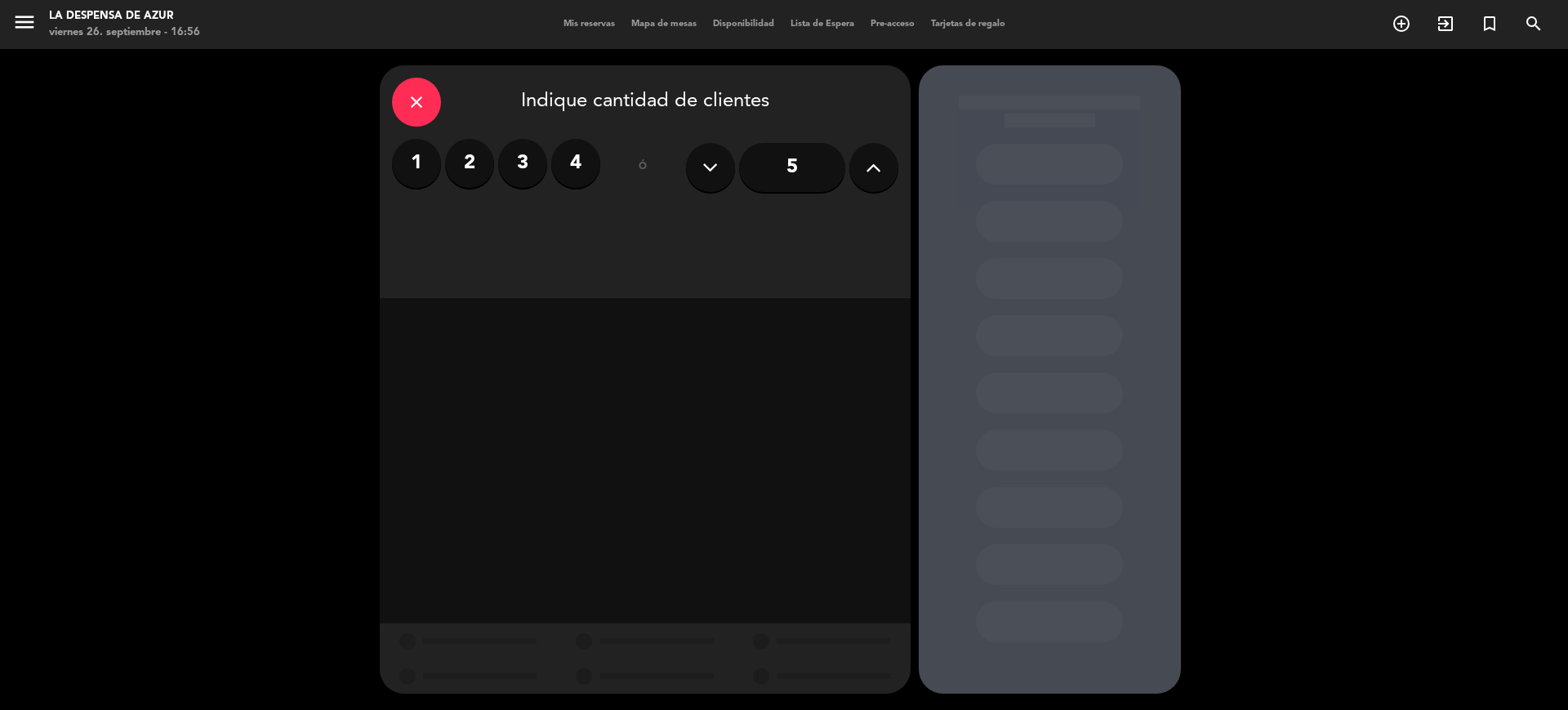
click at [465, 166] on label "2" at bounding box center [469, 163] width 49 height 49
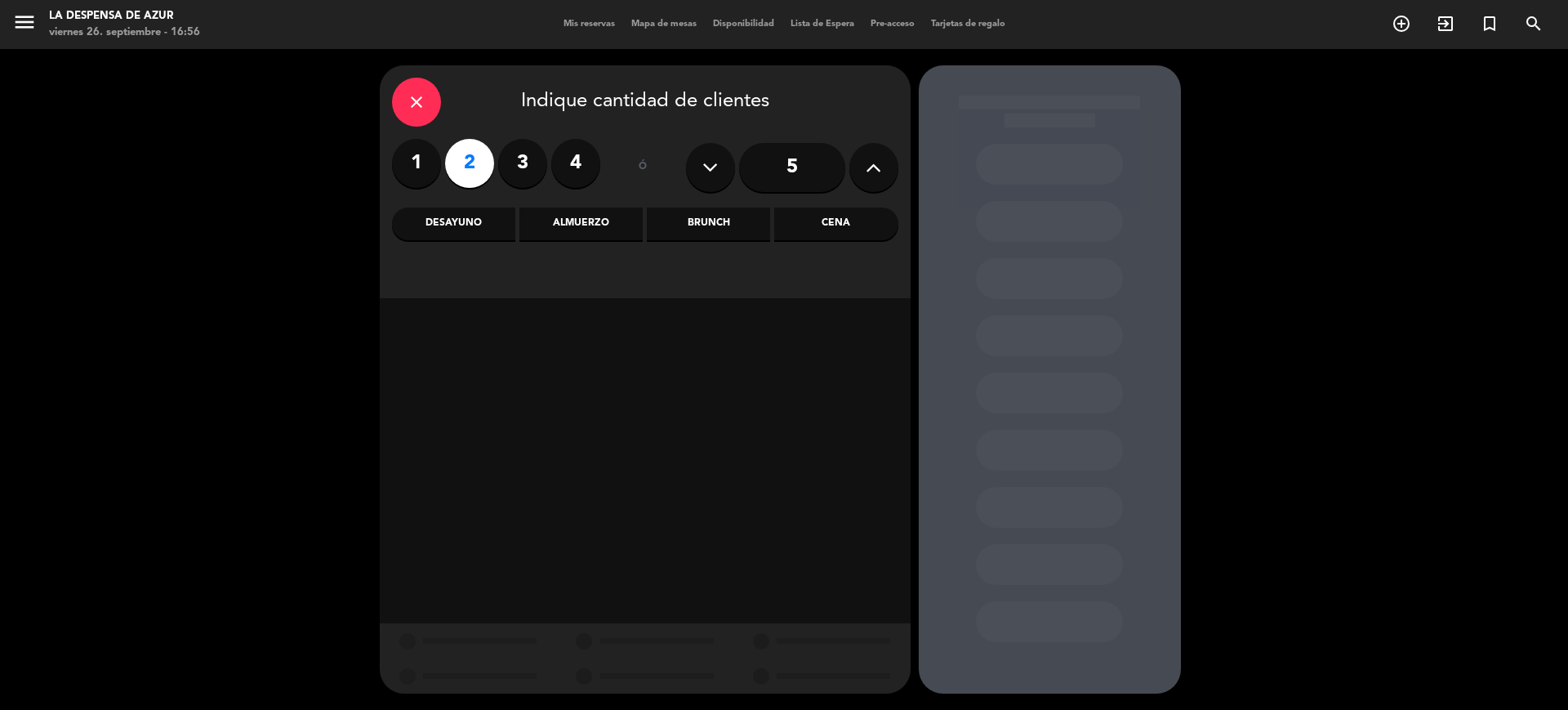
click at [794, 232] on div "Cena" at bounding box center [835, 223] width 123 height 33
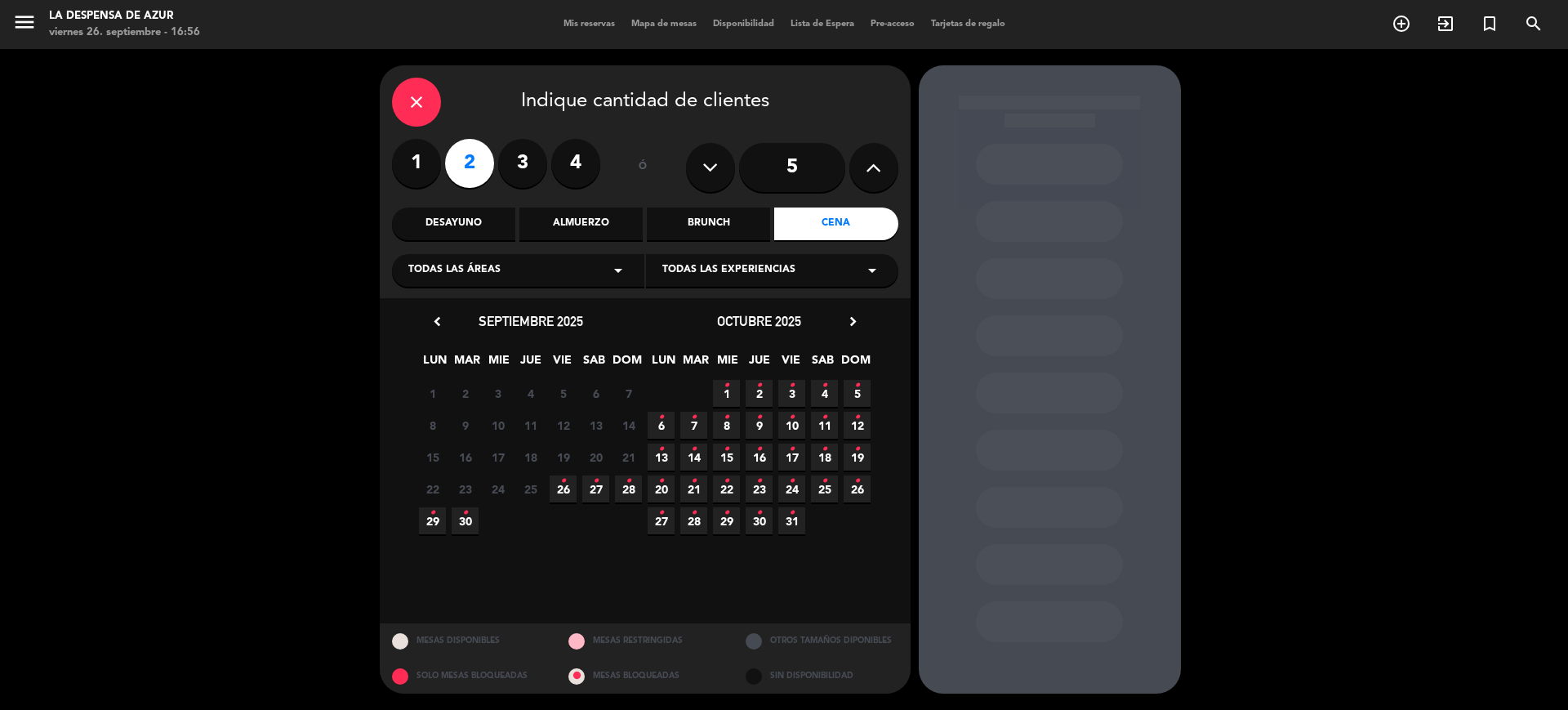
click at [593, 486] on icon "•" at bounding box center [596, 481] width 6 height 26
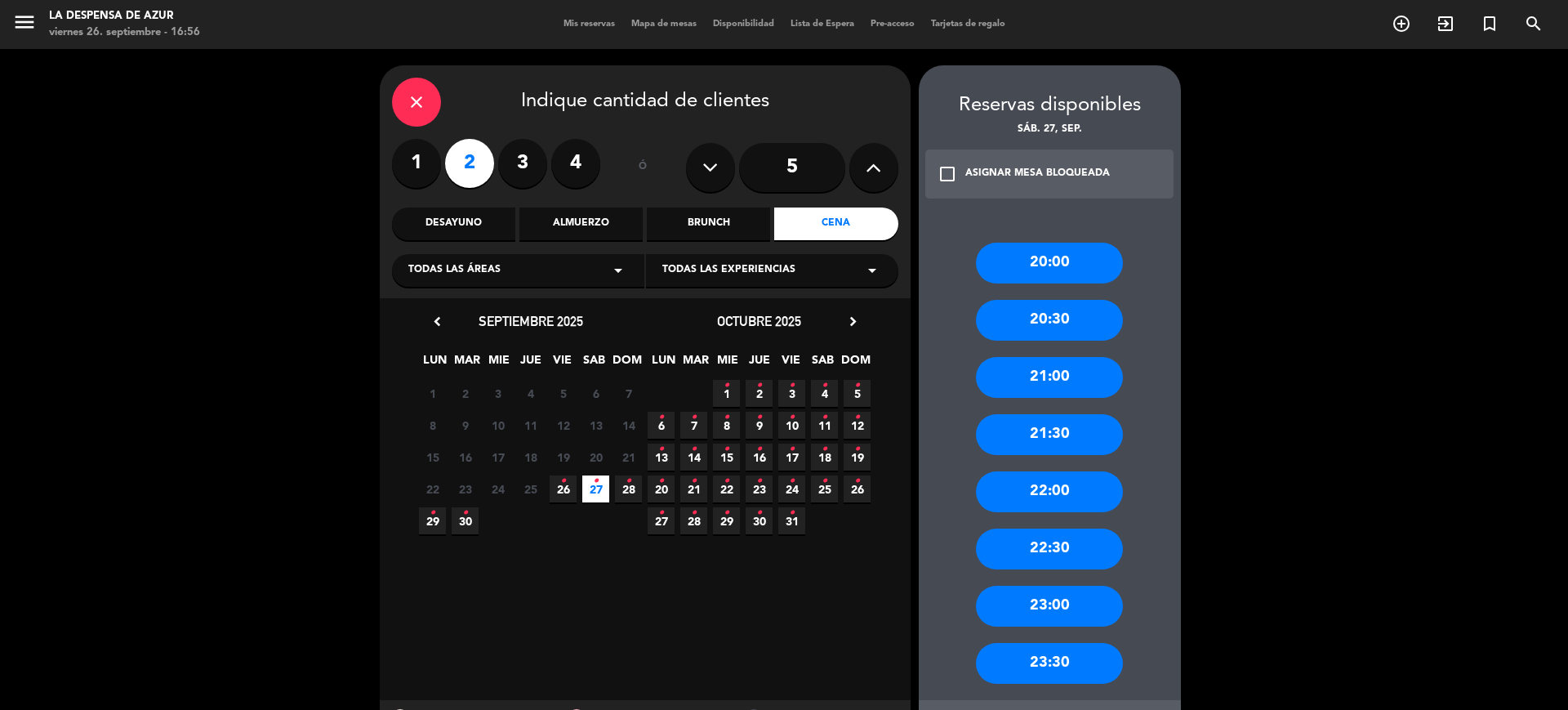
click at [1054, 421] on div "21:30" at bounding box center [1050, 434] width 147 height 41
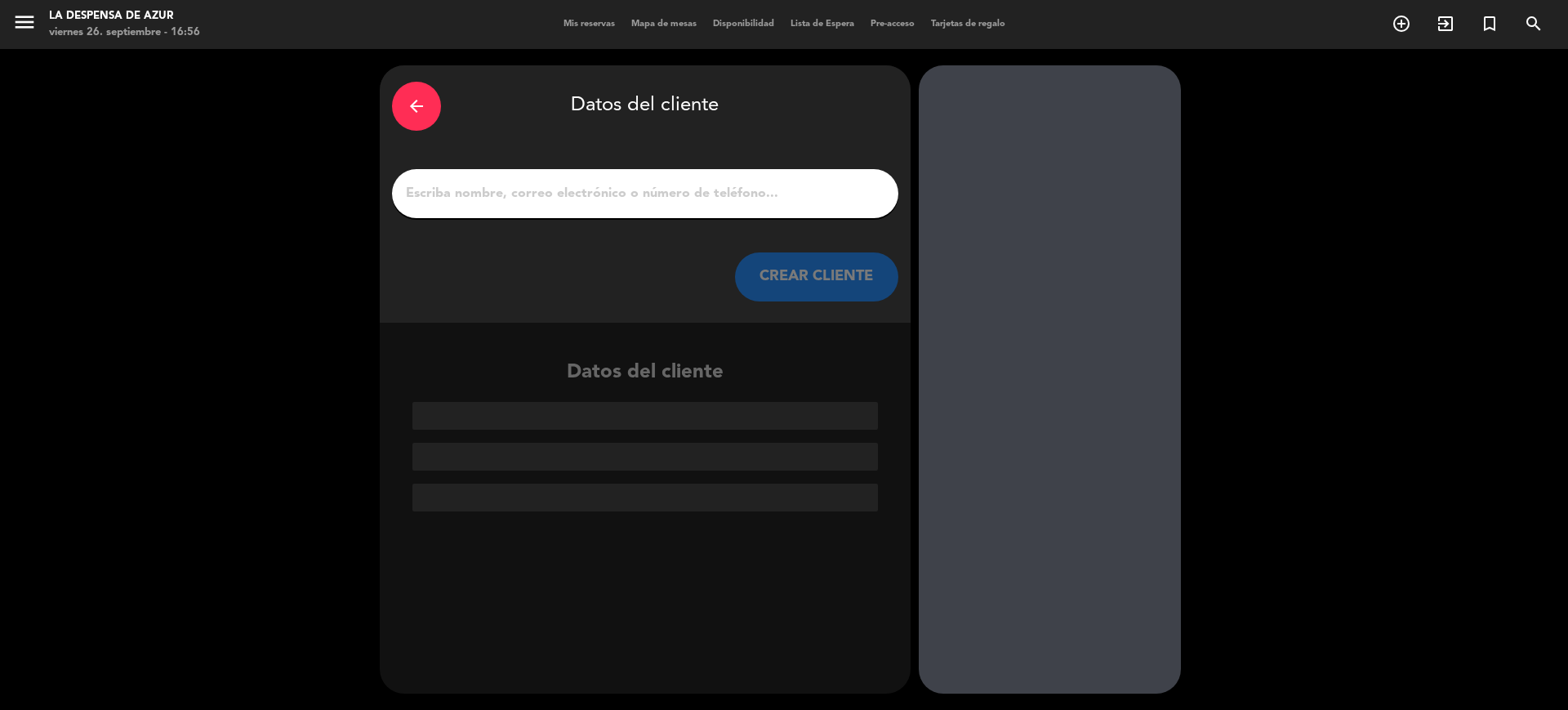
click at [537, 189] on input "1" at bounding box center [645, 193] width 482 height 23
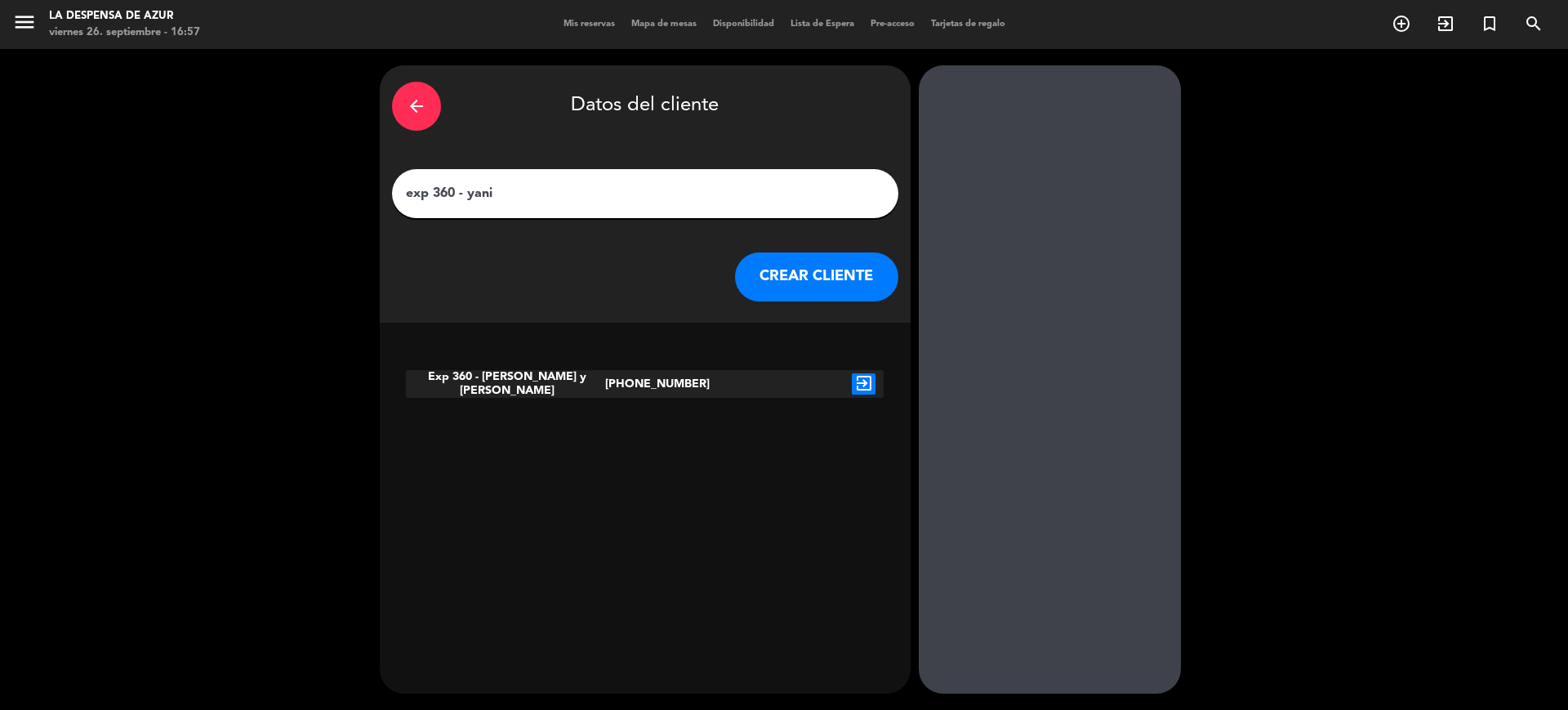
type input "exp 360 - yani"
click at [518, 392] on div "Exp 360 - [PERSON_NAME] y [PERSON_NAME]" at bounding box center [506, 383] width 199 height 28
click at [858, 373] on icon "exit_to_app" at bounding box center [864, 384] width 23 height 21
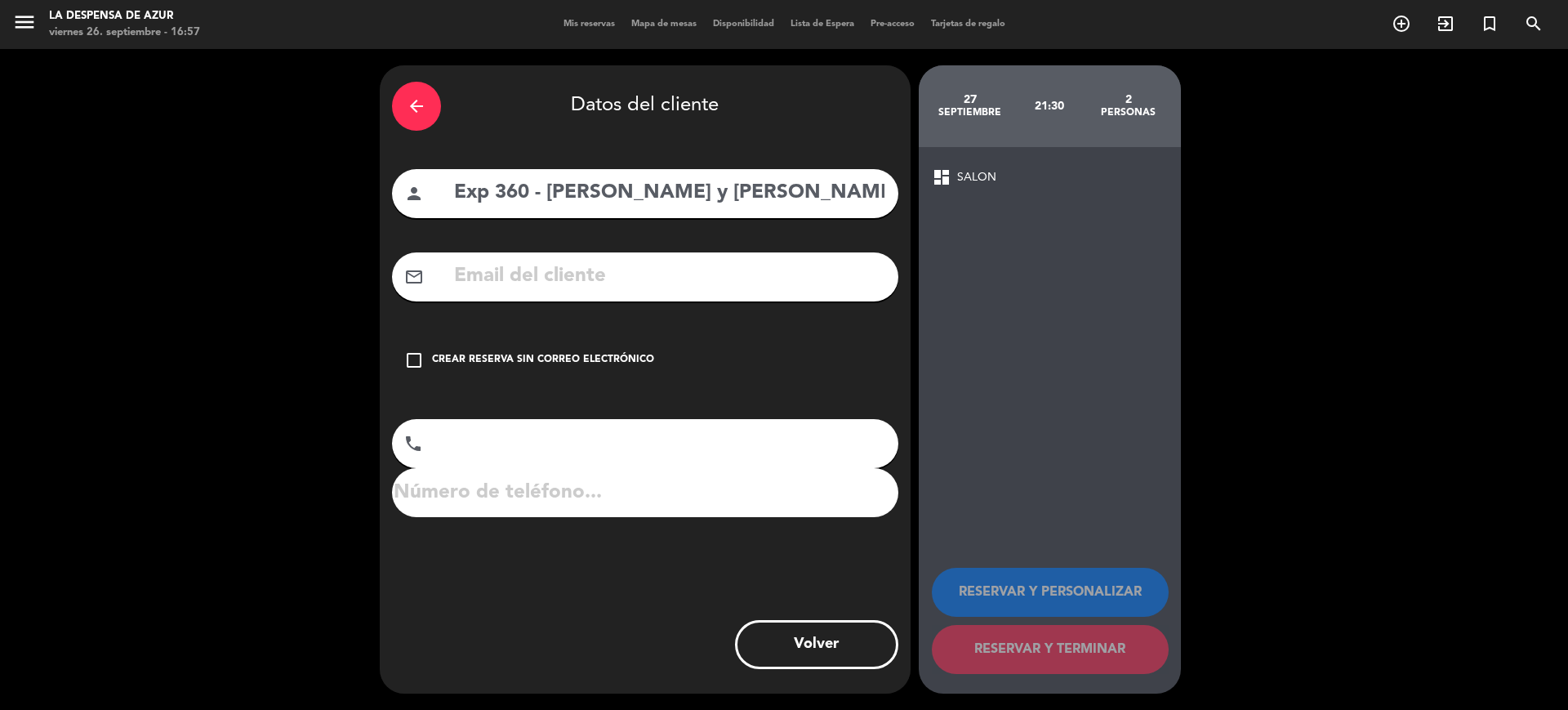
type input "[PHONE_NUMBER]"
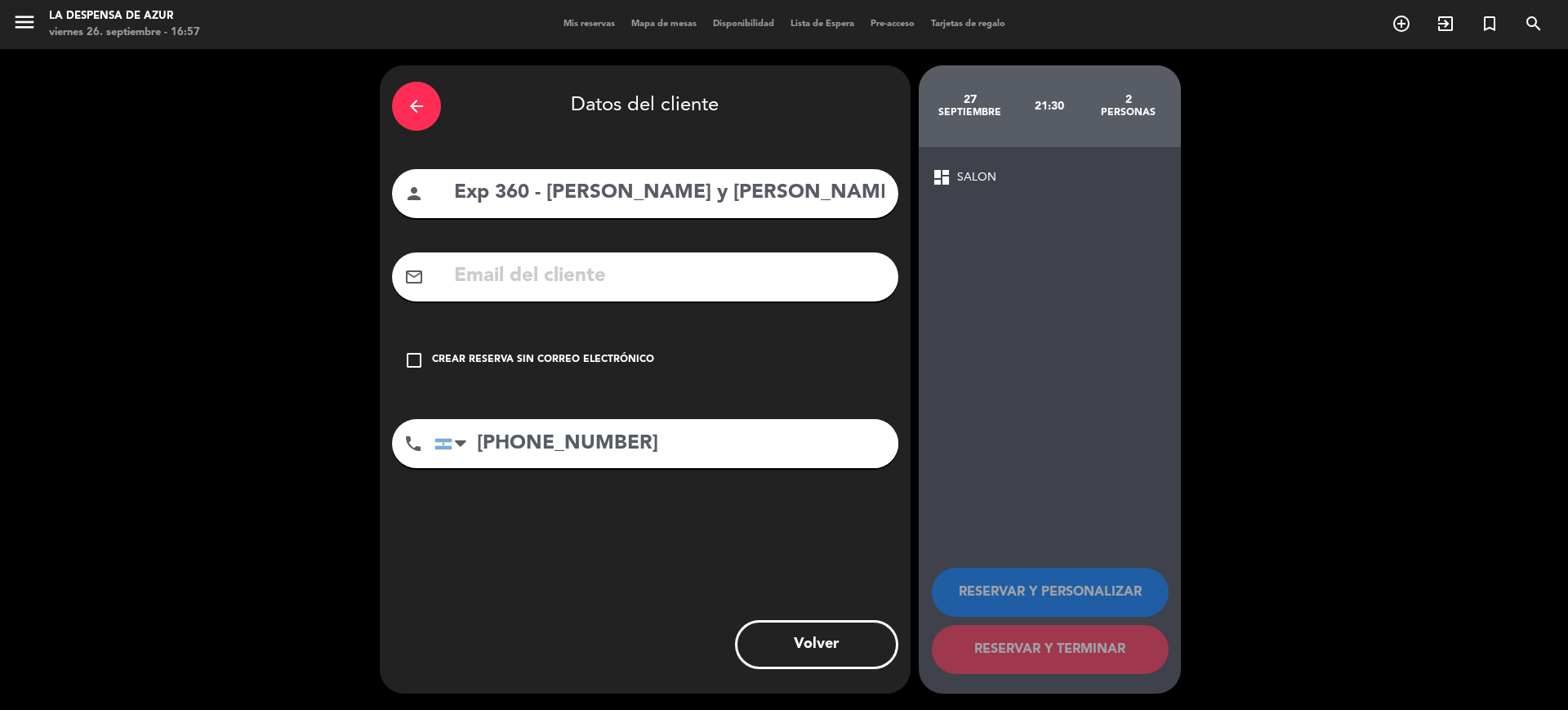
click at [484, 365] on div "Crear reserva sin correo electrónico" at bounding box center [544, 360] width 222 height 16
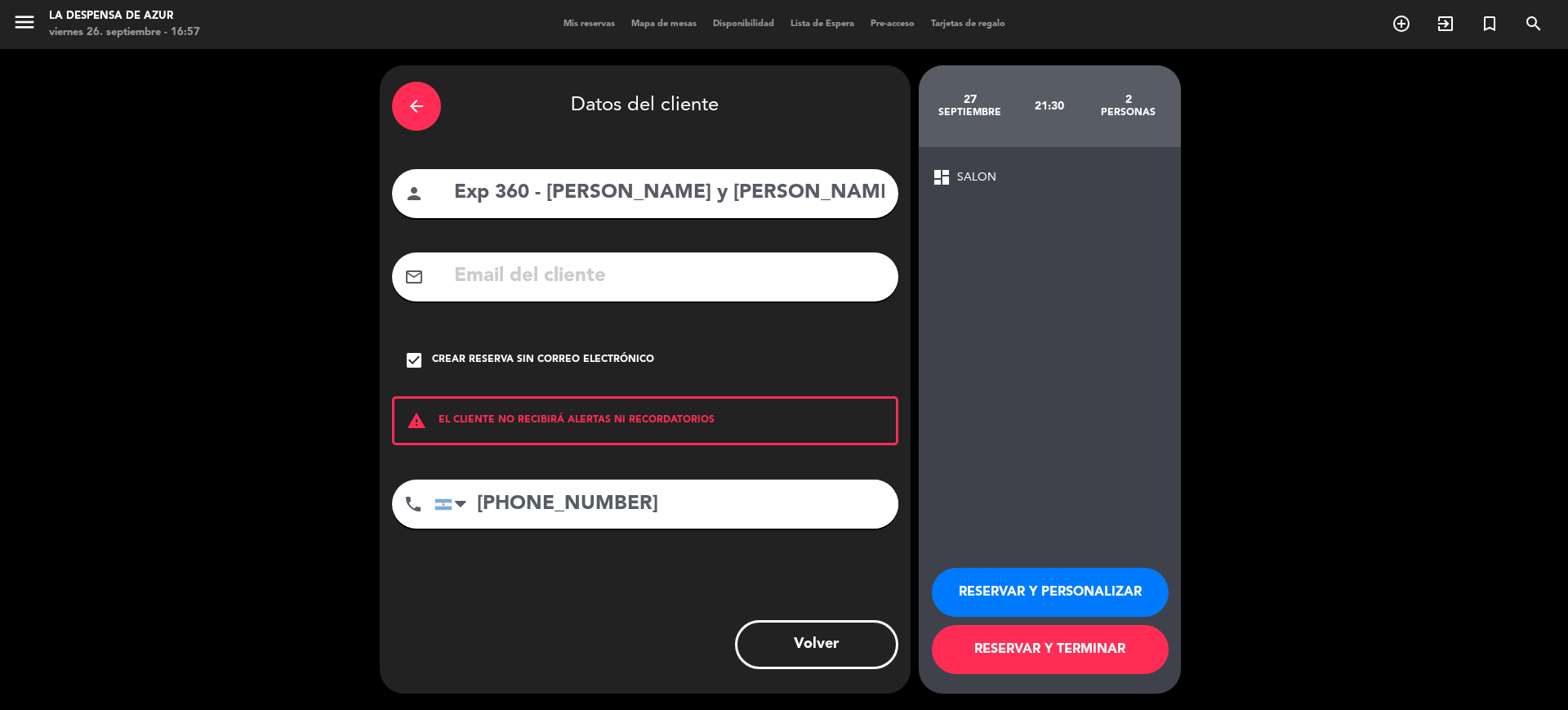
click at [1027, 598] on button "RESERVAR Y PERSONALIZAR" at bounding box center [1050, 592] width 237 height 49
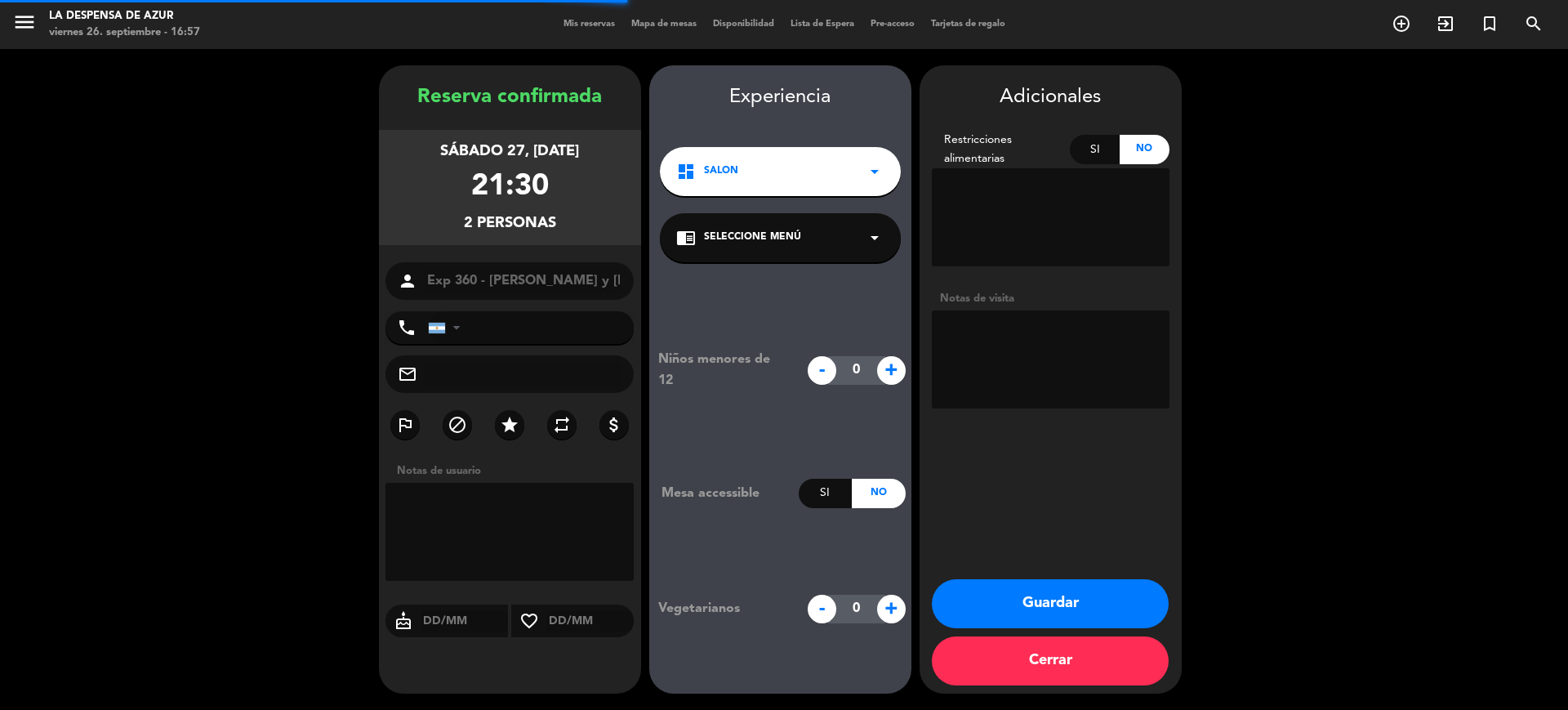
type input "[PHONE_NUMBER]"
click at [1069, 202] on textarea at bounding box center [1050, 217] width 238 height 98
click at [1095, 141] on div "Si" at bounding box center [1094, 149] width 49 height 29
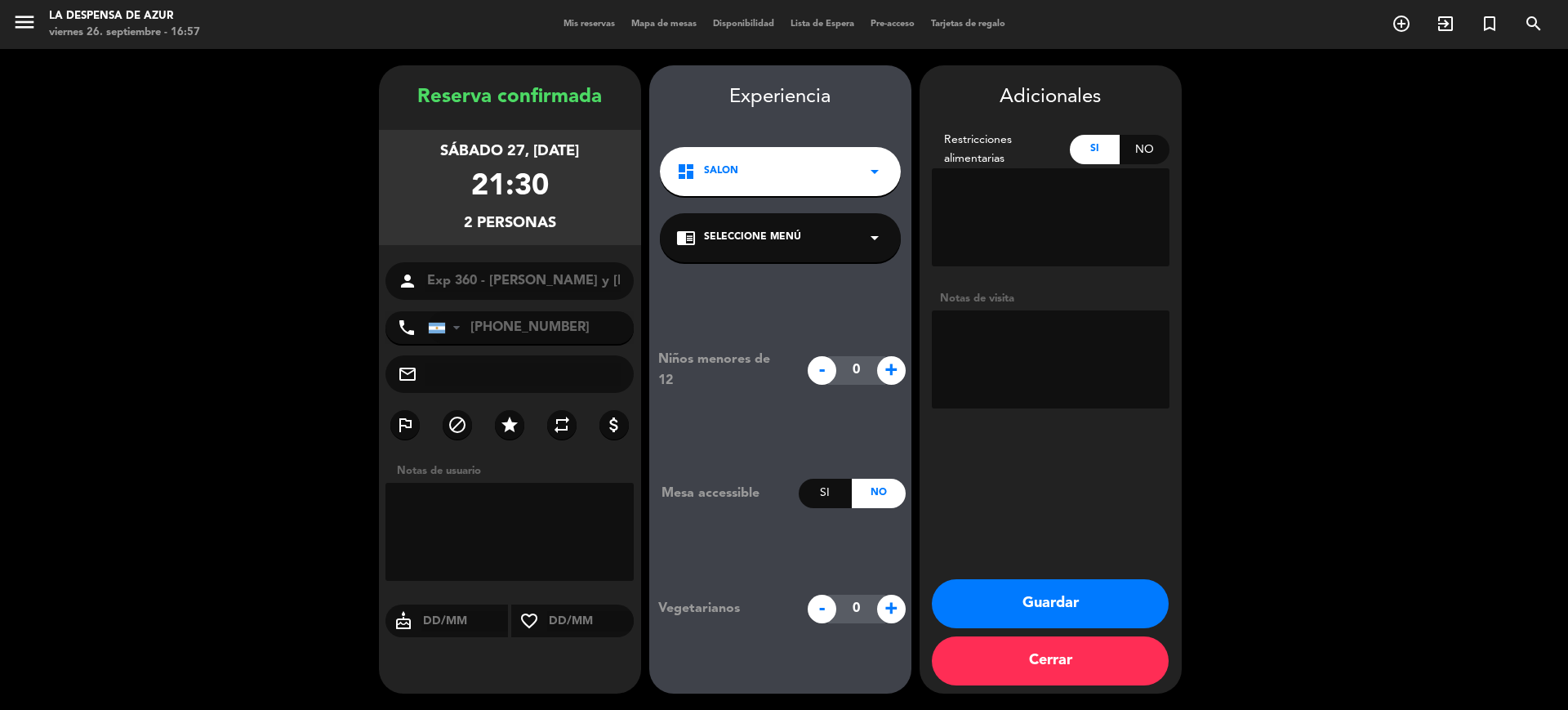
click at [1051, 182] on textarea at bounding box center [1050, 217] width 238 height 98
click at [500, 432] on icon "star" at bounding box center [510, 425] width 19 height 19
click at [958, 180] on textarea at bounding box center [1050, 217] width 238 height 98
click at [999, 117] on div "Adicionales Restricciones alimentarias Si No Notas de visita" at bounding box center [1050, 248] width 262 height 333
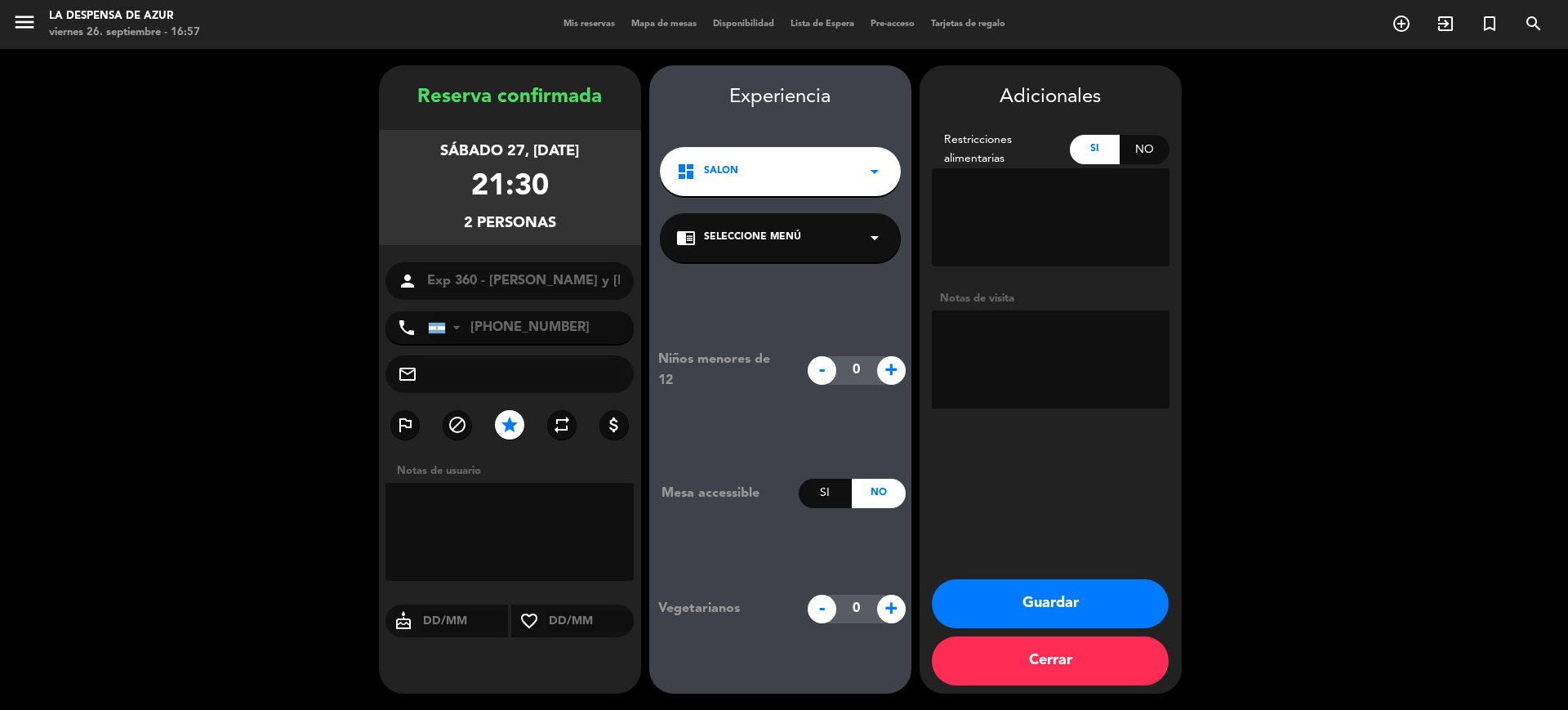
click at [1017, 80] on div "Adicionales Restricciones alimentarias Si No Notas de visita Guardar Cerrar" at bounding box center [1050, 379] width 262 height 628
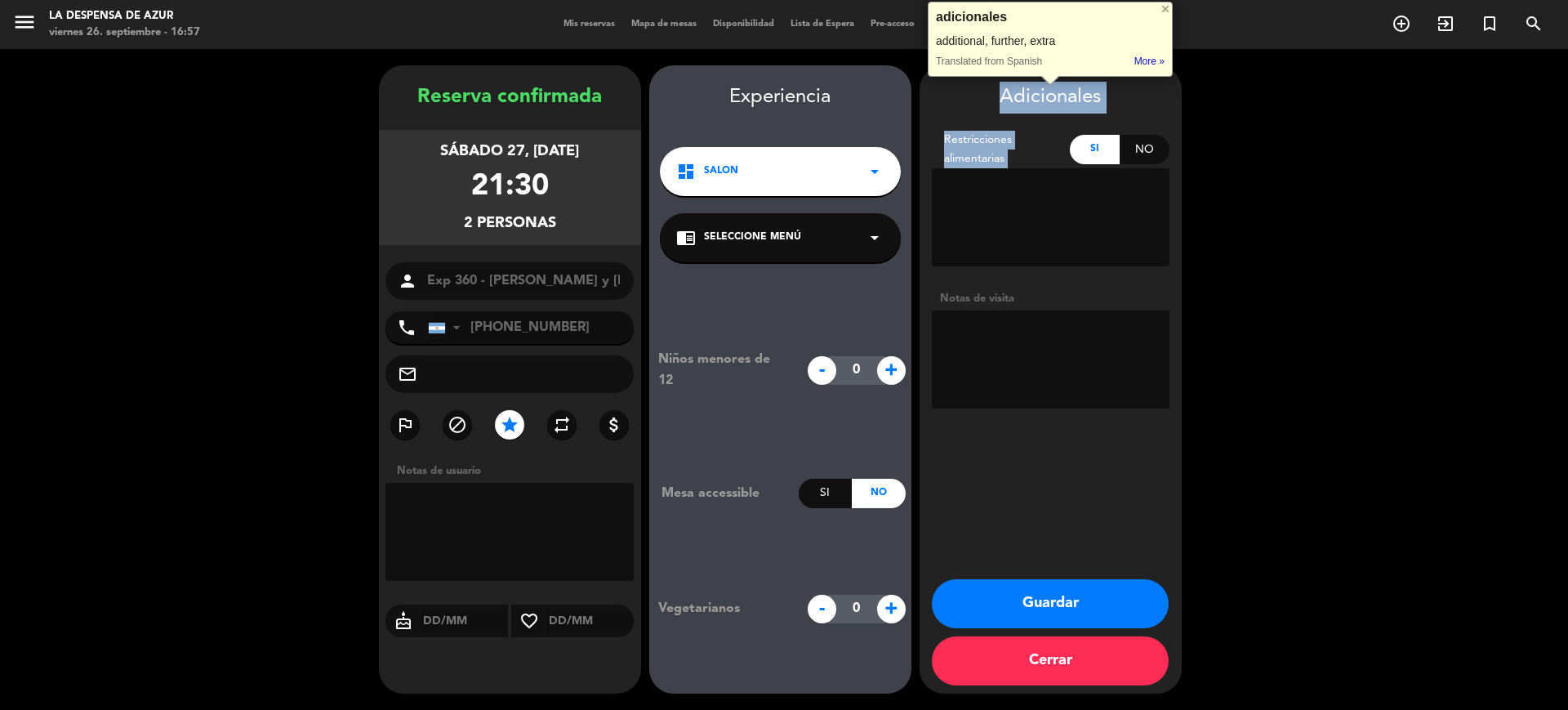
drag, startPoint x: 1017, startPoint y: 80, endPoint x: 966, endPoint y: 144, distance: 81.8
click at [966, 144] on div "Adicionales Restricciones alimentarias Si No Notas de visita Guardar Cerrar" at bounding box center [1050, 379] width 262 height 628
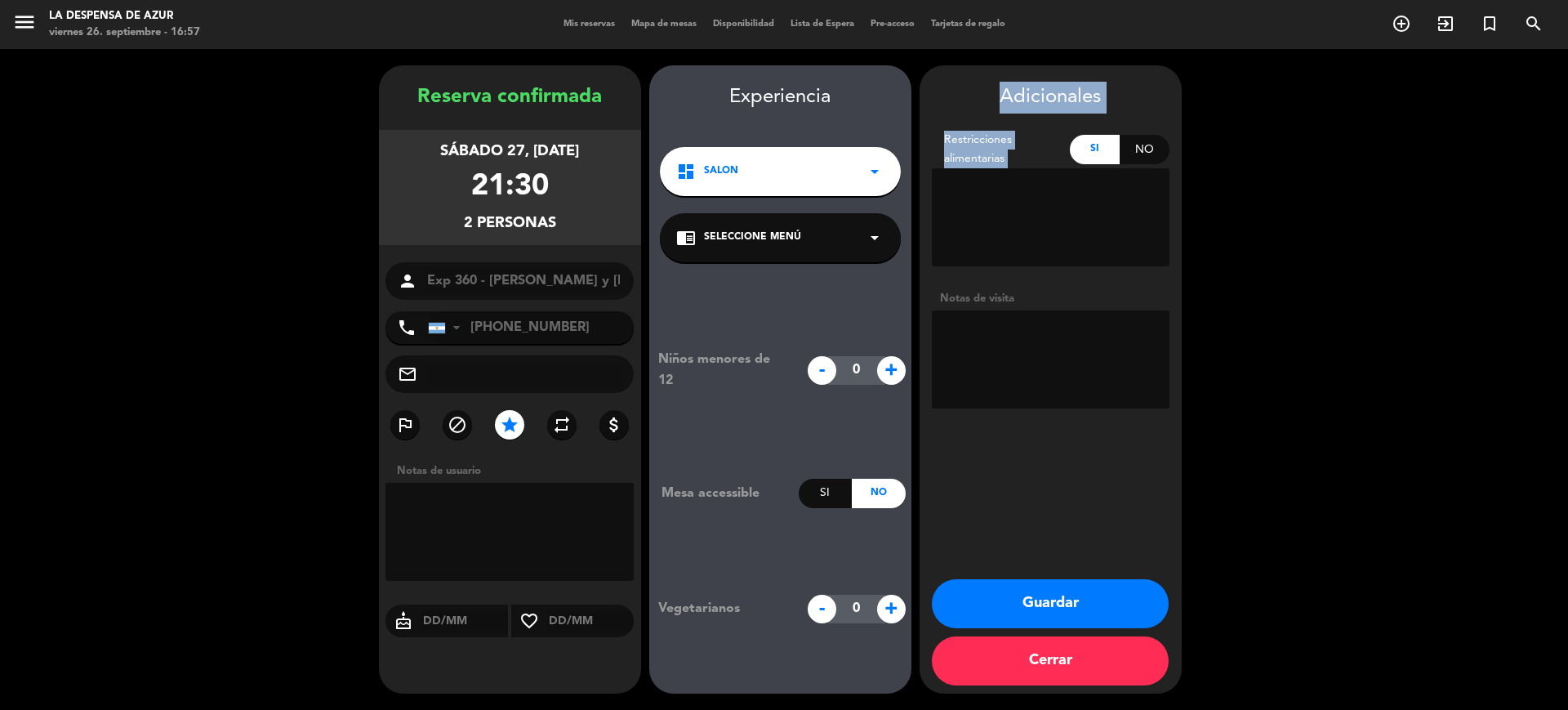
click at [966, 144] on div "Restricciones alimentarias" at bounding box center [1001, 149] width 139 height 38
click at [1078, 186] on textarea at bounding box center [1050, 217] width 238 height 98
paste textarea "A [PERSON_NAME] no le gusta el [PERSON_NAME] ni el comino"
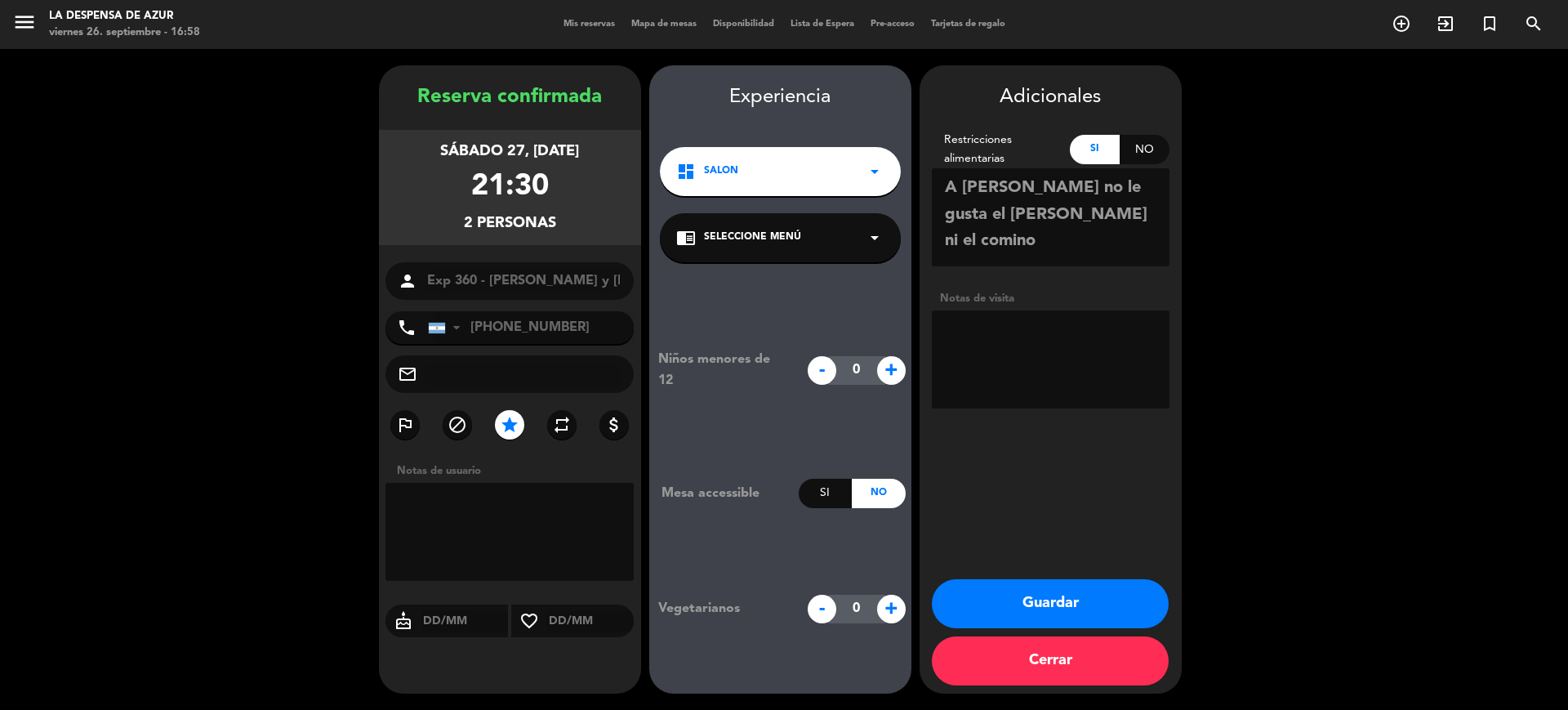
type textarea "A [PERSON_NAME] no le gusta el [PERSON_NAME] ni el comino"
click at [983, 340] on textarea at bounding box center [1050, 359] width 238 height 98
type textarea "Cena personalizada de 5 pasood¿"
click at [1048, 579] on button "Guardar" at bounding box center [1050, 604] width 237 height 49
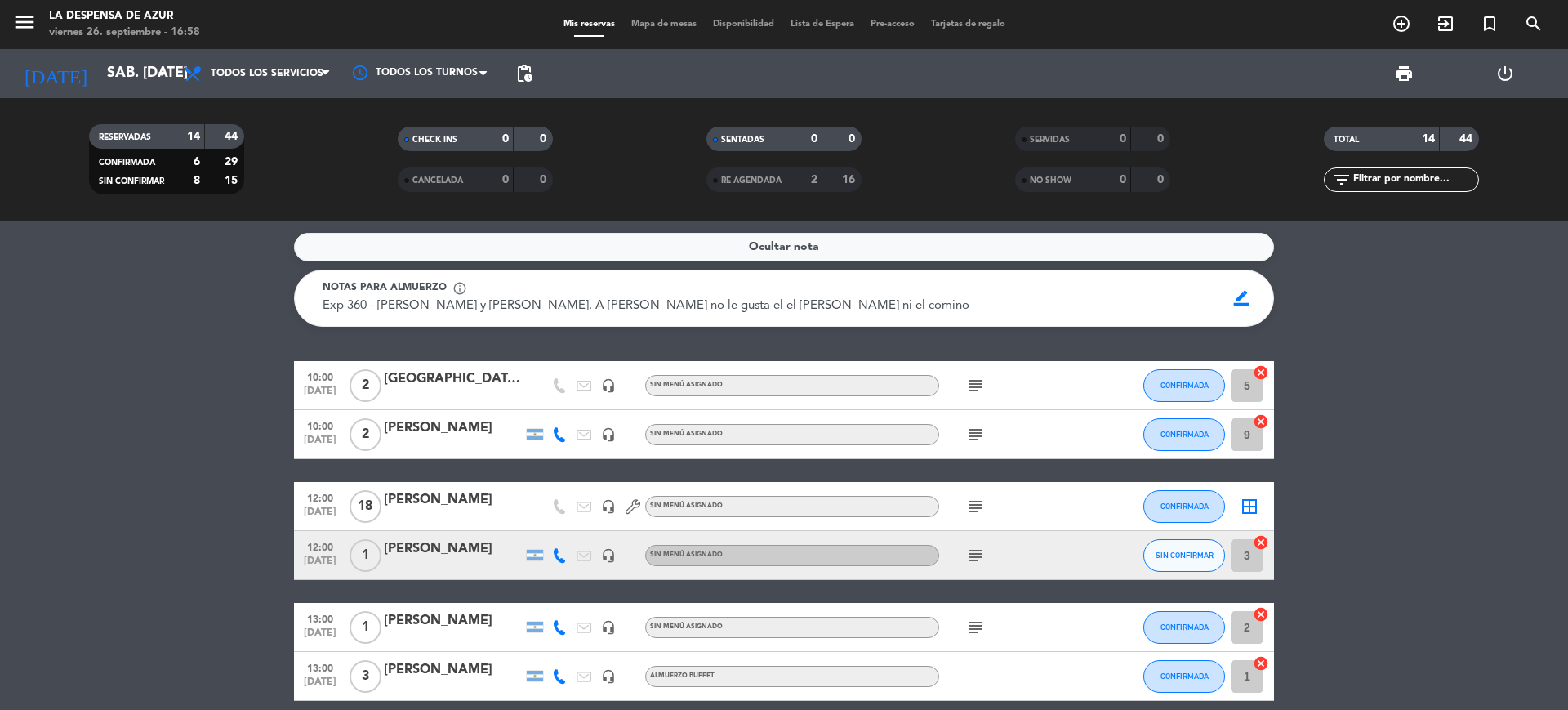
click at [349, 113] on div "RESERVADAS 14 44 CONFIRMADA 6 29 SIN CONFIRMAR 8 15 CHECK INS 0 0 CANCELADA 0 0…" at bounding box center [784, 159] width 1568 height 123
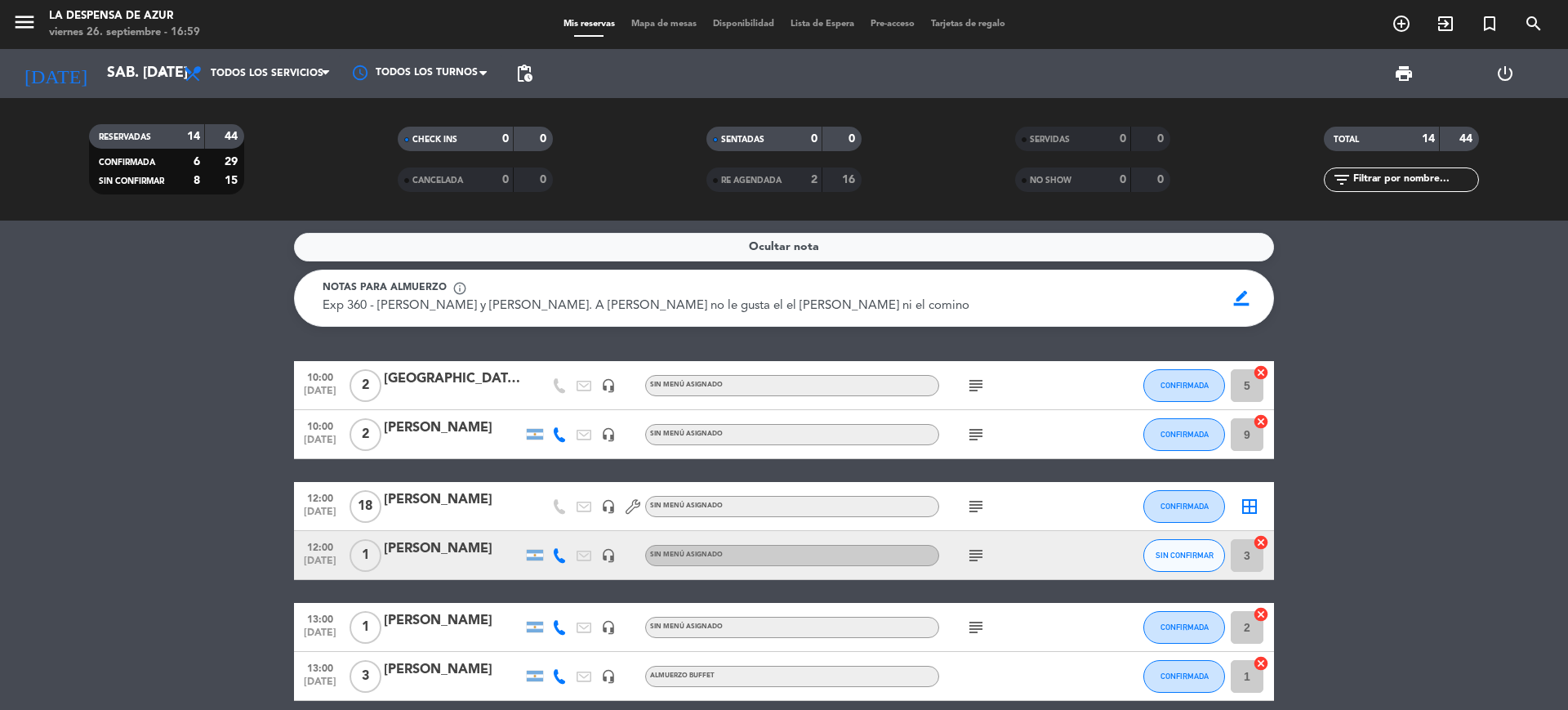
click at [262, 311] on service-notes "Ocultar nota Notas para almuerzo info_outline Exp 360 - [PERSON_NAME] y [PERSON…" at bounding box center [784, 280] width 1568 height 94
